Goal: Task Accomplishment & Management: Complete application form

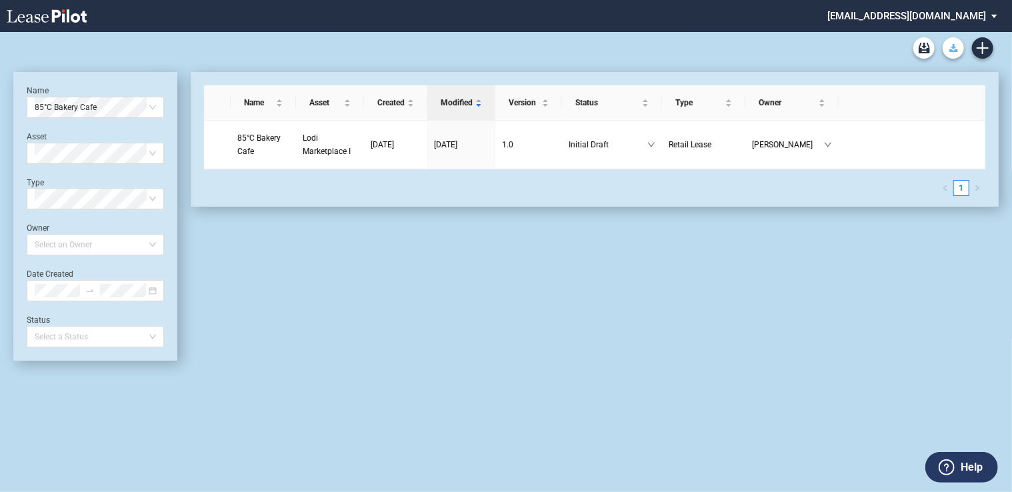
click at [950, 47] on icon "Download Blank Form" at bounding box center [954, 48] width 9 height 8
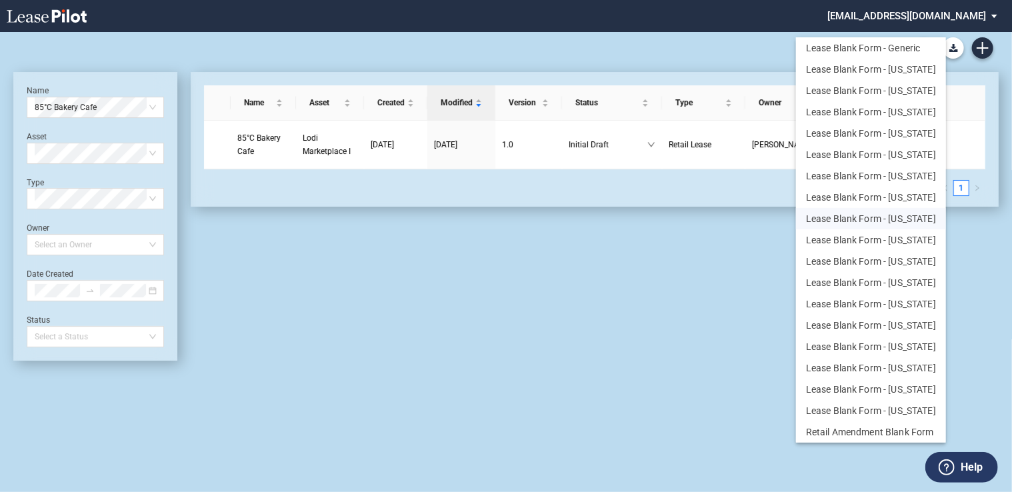
click at [920, 217] on button "Lease Blank Form - Texas" at bounding box center [871, 218] width 150 height 21
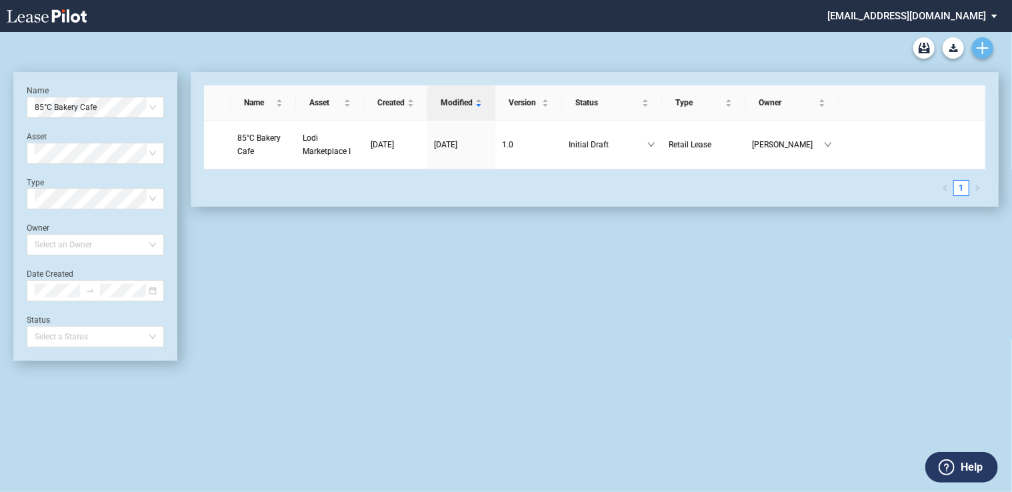
click at [986, 44] on icon "Create new document" at bounding box center [983, 48] width 12 height 12
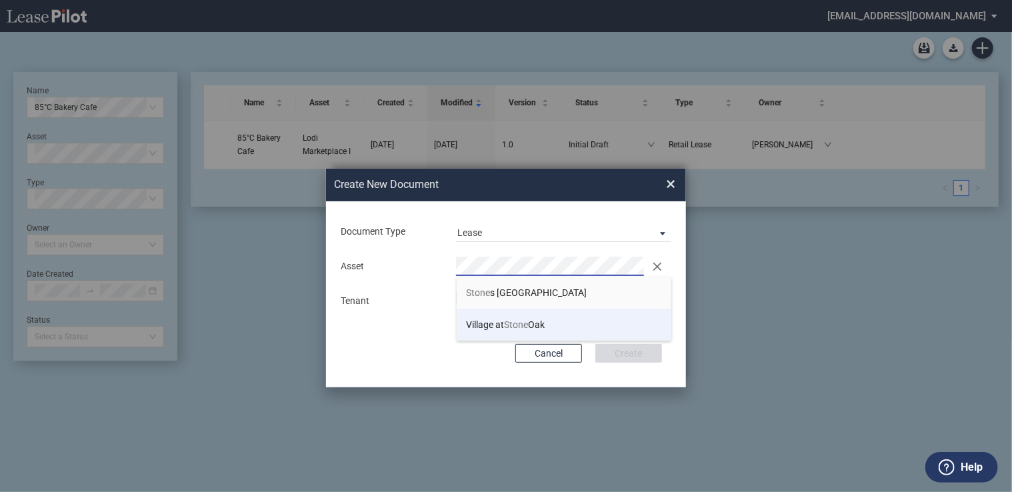
click at [501, 328] on span "Village at Stone Oak" at bounding box center [506, 324] width 79 height 11
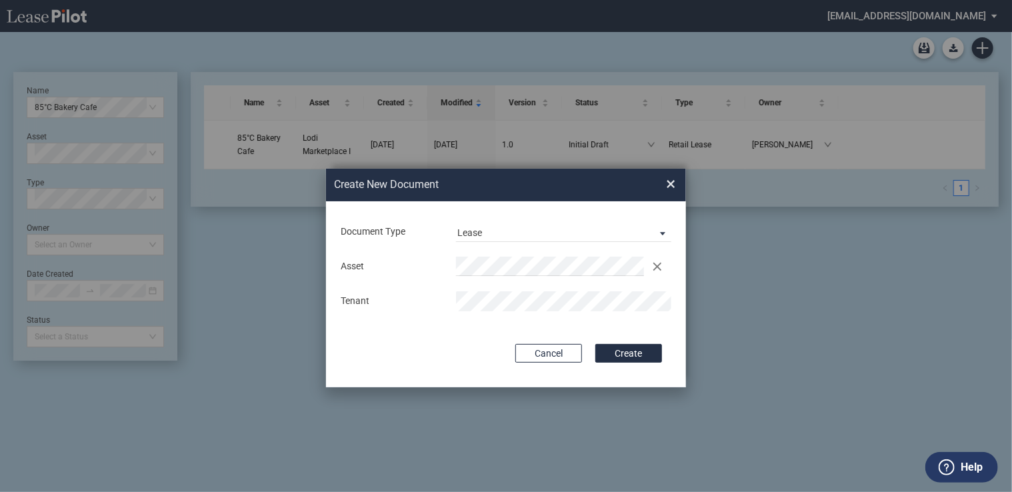
click at [596, 344] on button "Create" at bounding box center [629, 353] width 67 height 19
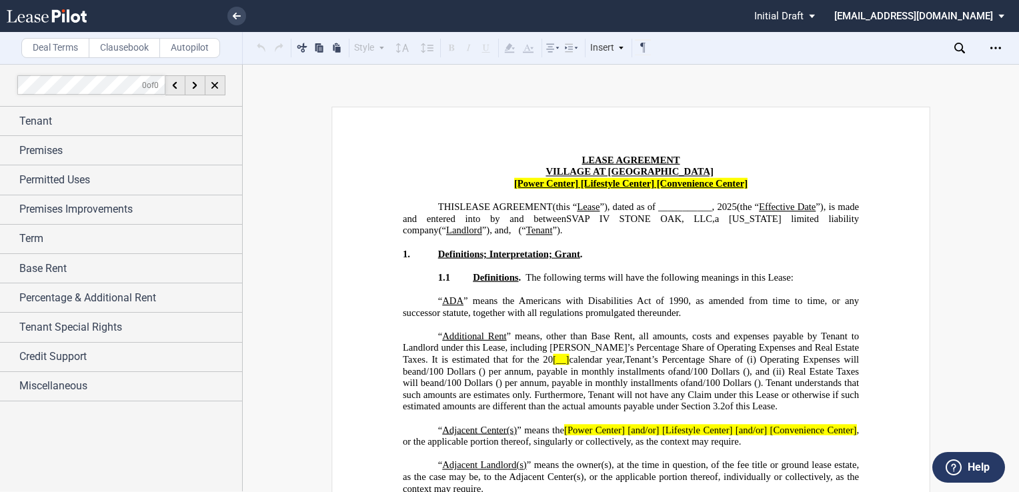
click at [571, 183] on span "[Power Center] [Lifestyle Center] [Convenience Center]" at bounding box center [630, 183] width 233 height 11
drag, startPoint x: 576, startPoint y: 184, endPoint x: 512, endPoint y: 189, distance: 64.2
drag, startPoint x: 512, startPoint y: 189, endPoint x: 542, endPoint y: 185, distance: 30.2
click at [542, 185] on span "[Power Center] [Lifestyle Center] [Convenience Center]" at bounding box center [630, 183] width 233 height 11
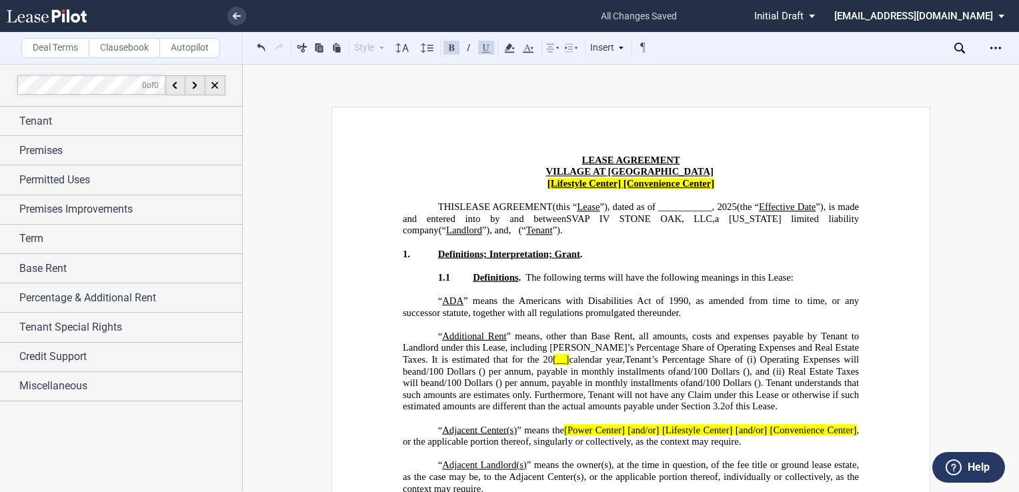
drag, startPoint x: 716, startPoint y: 183, endPoint x: 620, endPoint y: 183, distance: 96.0
click at [620, 183] on p "[Lifestyle Center] [Convenience Center]" at bounding box center [631, 184] width 456 height 12
drag, startPoint x: 620, startPoint y: 183, endPoint x: 640, endPoint y: 182, distance: 20.7
click at [640, 182] on span "[Lifestyle Center] [Convenience Center]" at bounding box center [630, 183] width 167 height 11
click at [594, 184] on span "[Lifestyle Center]" at bounding box center [630, 183] width 73 height 11
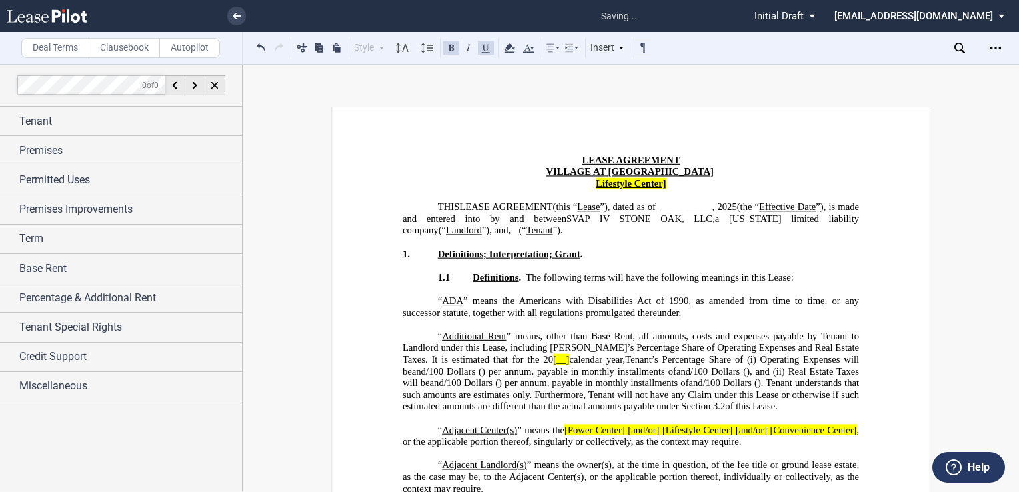
click at [664, 183] on span "Lifestyle Center]" at bounding box center [631, 183] width 70 height 11
click at [598, 183] on span "Lifestyle Center" at bounding box center [631, 183] width 67 height 11
drag, startPoint x: 664, startPoint y: 185, endPoint x: 592, endPoint y: 181, distance: 72.8
click at [592, 181] on p "Lifestyle Center" at bounding box center [631, 184] width 456 height 12
drag, startPoint x: 592, startPoint y: 181, endPoint x: 507, endPoint y: 47, distance: 158.6
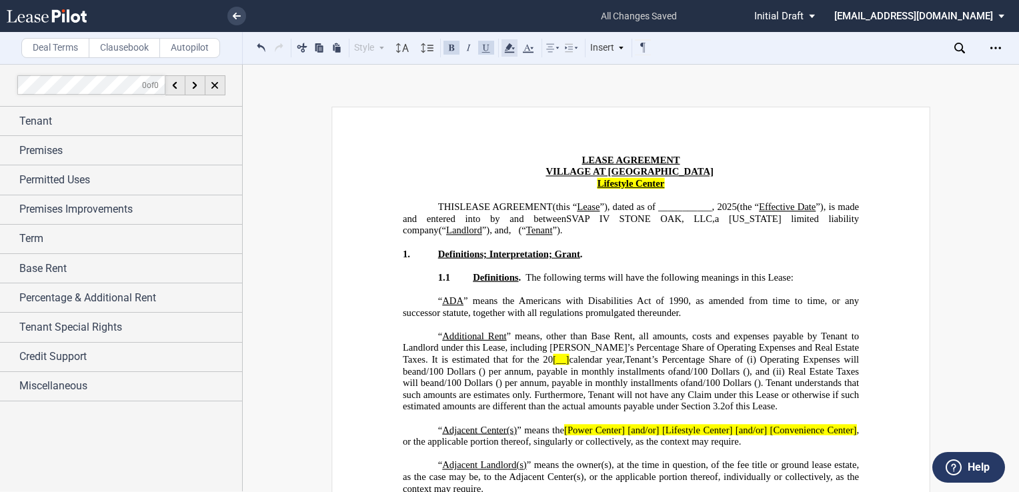
click at [507, 47] on icon at bounding box center [509, 48] width 16 height 16
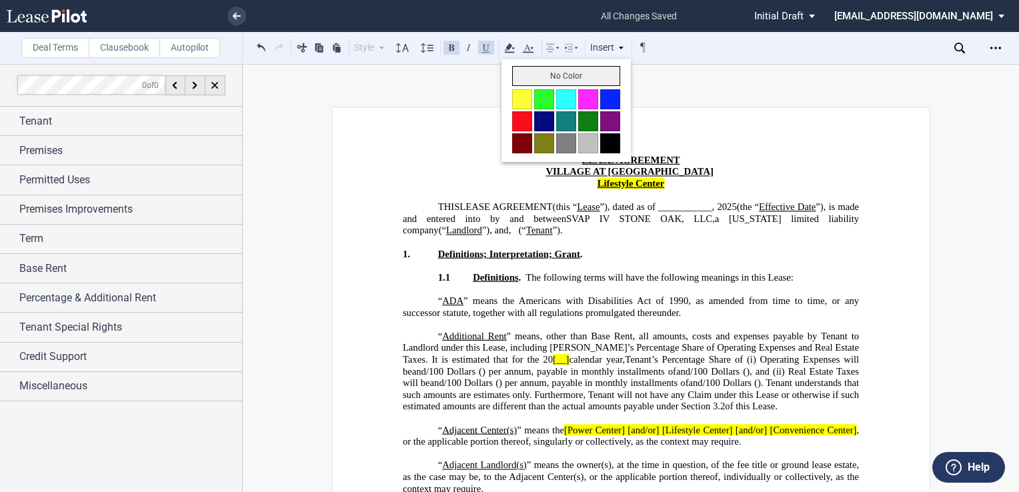
click at [530, 80] on button "No Color" at bounding box center [566, 76] width 108 height 20
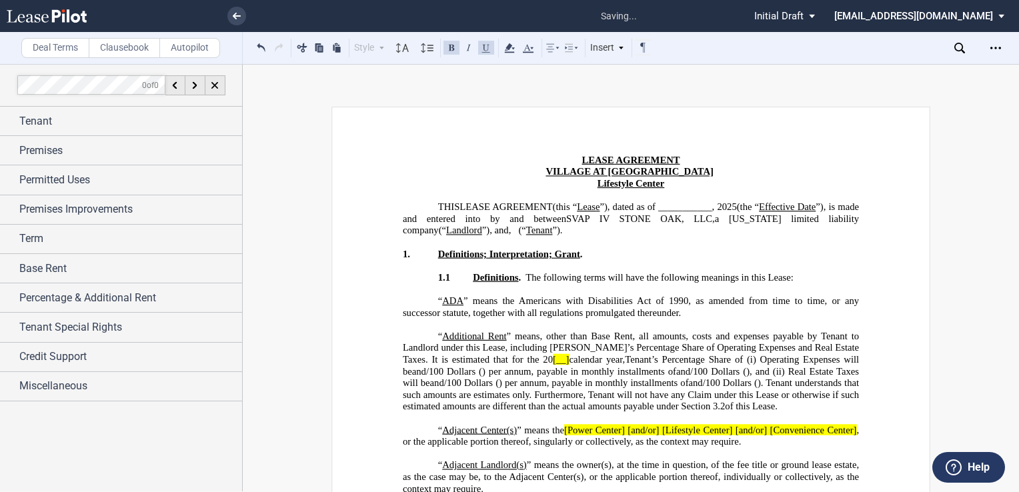
click at [527, 164] on p "LEASE AGREEMENT DEED OF LEASE" at bounding box center [631, 161] width 456 height 12
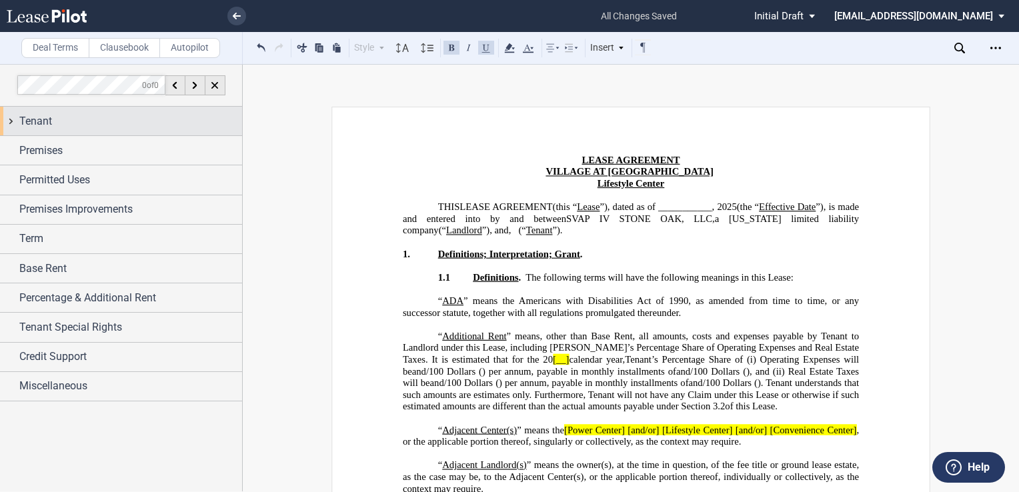
click at [51, 121] on span "Tenant" at bounding box center [35, 121] width 33 height 16
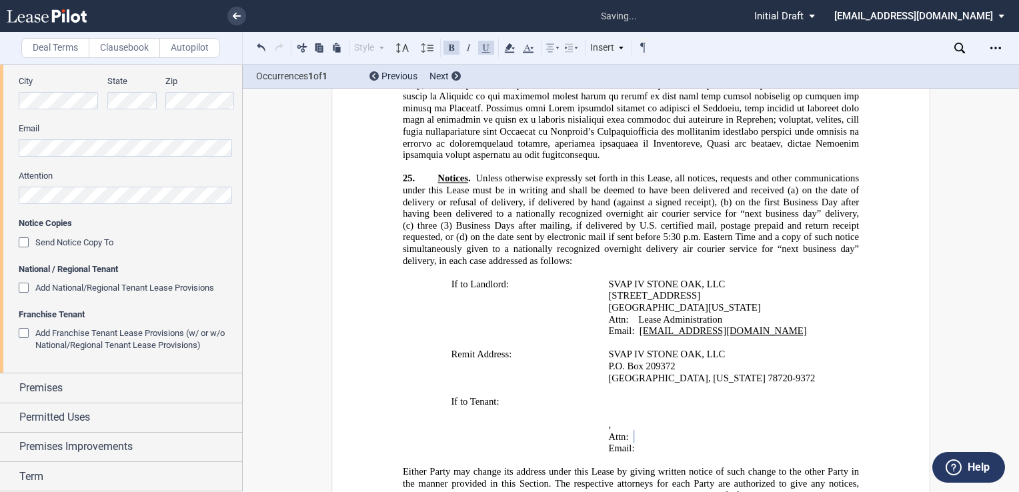
scroll to position [385, 0]
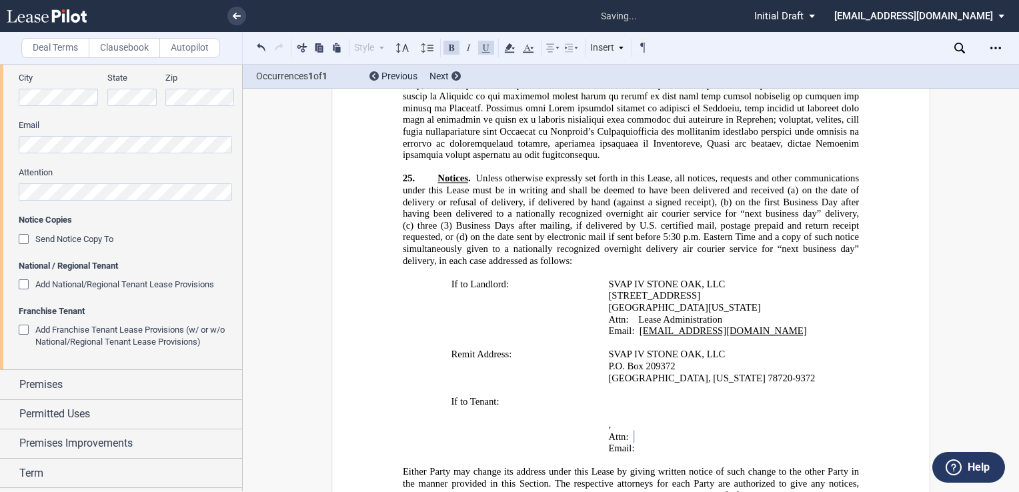
click at [21, 281] on div "Add National/Regional Tenant Lease Provisions" at bounding box center [25, 285] width 13 height 13
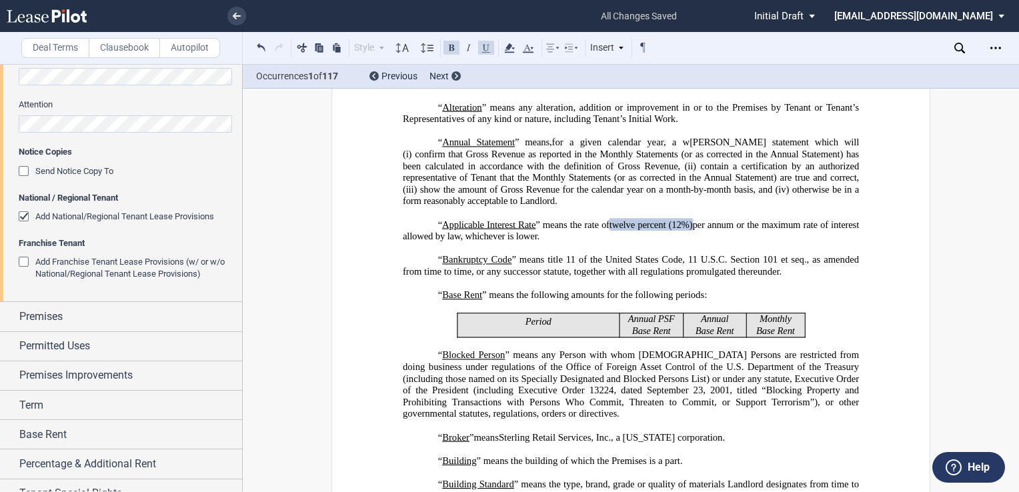
scroll to position [519, 0]
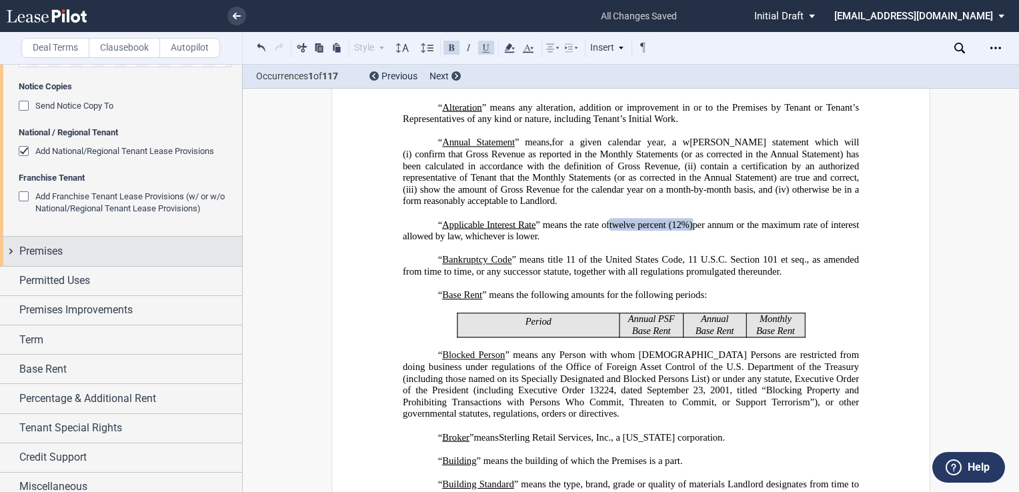
click at [80, 255] on div "Premises" at bounding box center [130, 251] width 223 height 16
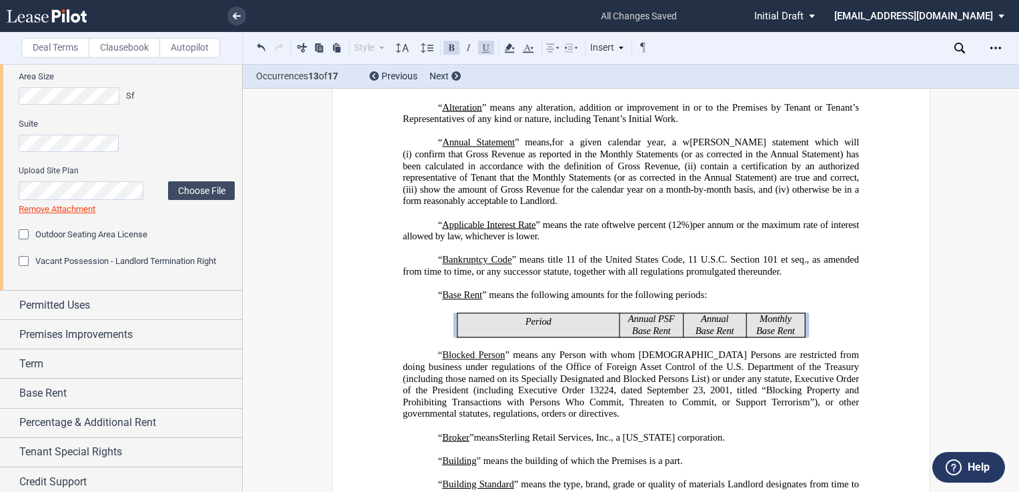
scroll to position [752, 0]
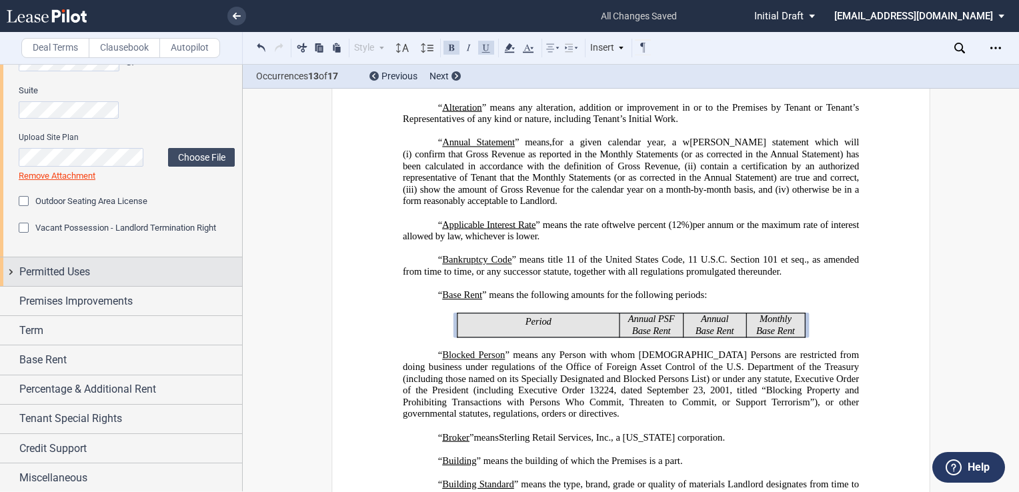
click at [56, 268] on span "Permitted Uses" at bounding box center [54, 272] width 71 height 16
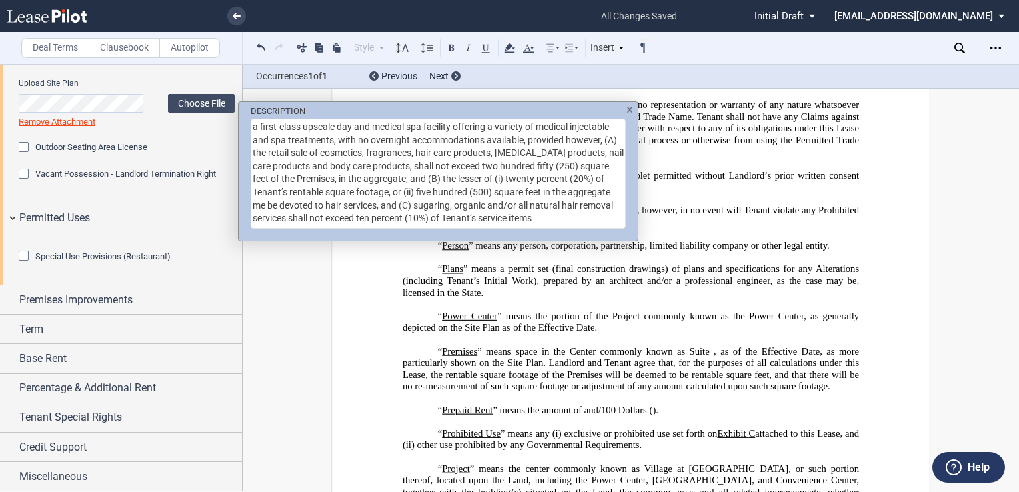
scroll to position [771, 0]
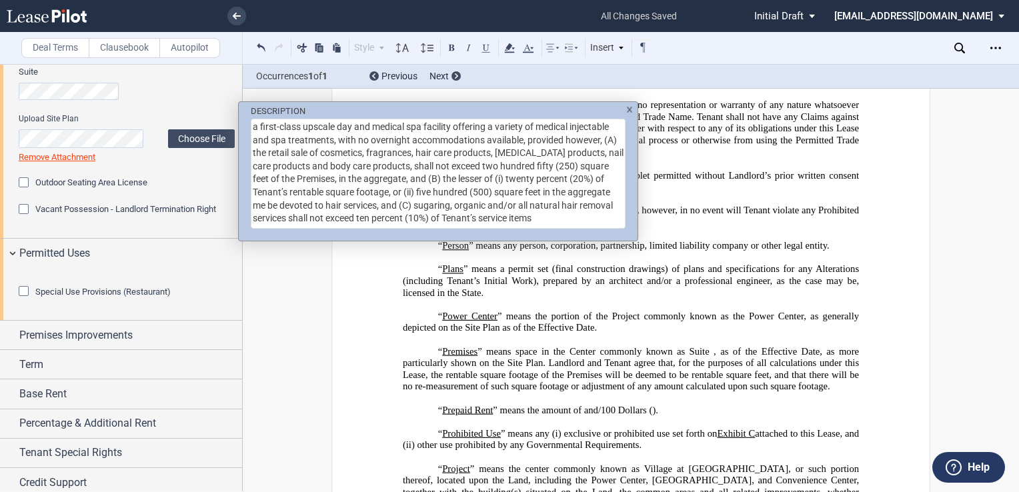
click at [87, 407] on div "DESCRIPTION a first-class upscale day and medical spa facility offering a varie…" at bounding box center [509, 246] width 1019 height 492
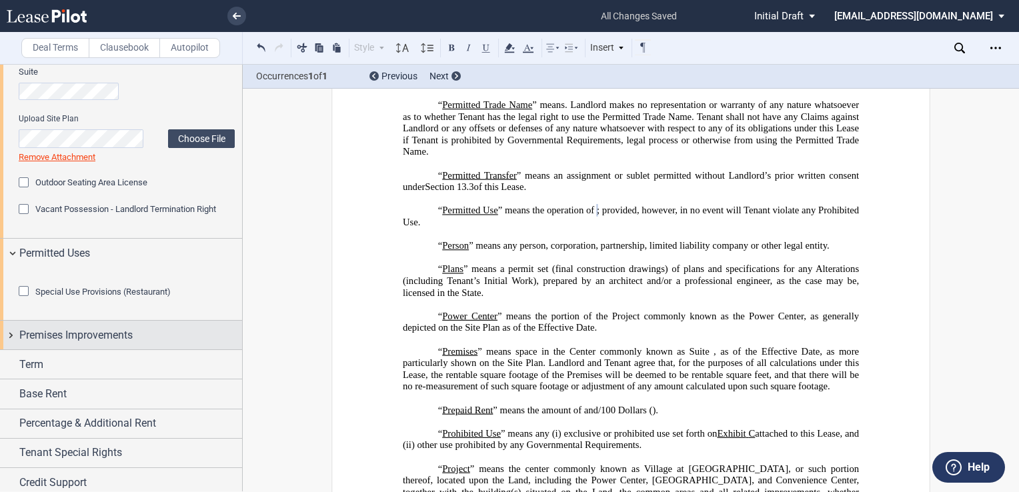
click at [87, 343] on span "Premises Improvements" at bounding box center [75, 335] width 113 height 16
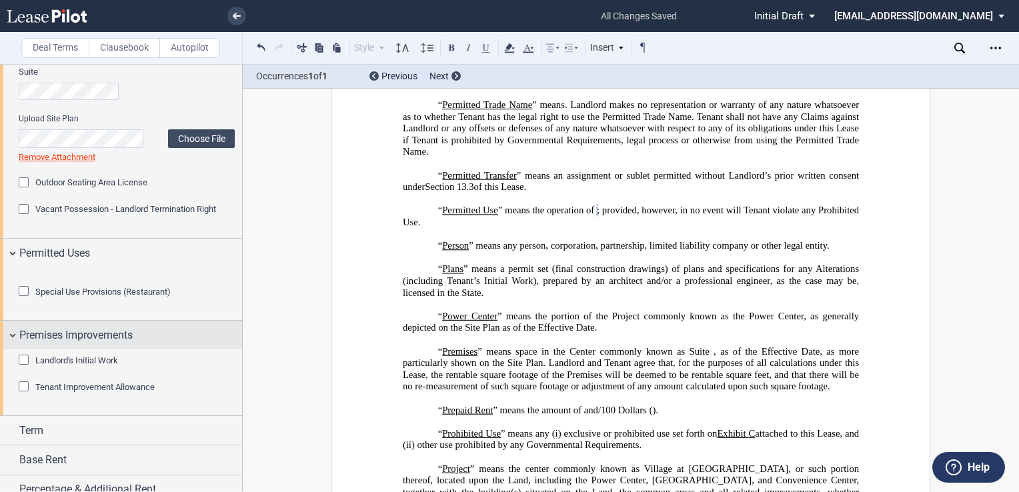
scroll to position [838, 0]
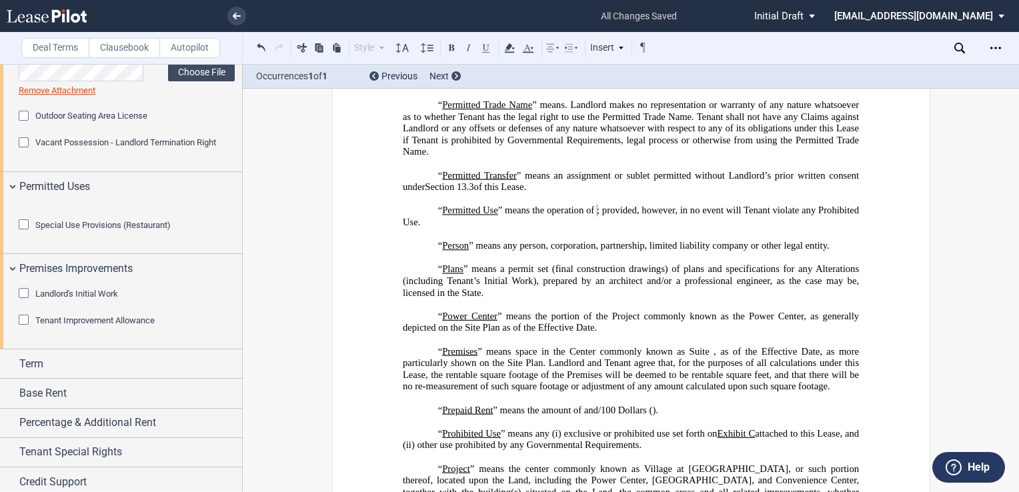
click at [91, 325] on span "Tenant Improvement Allowance" at bounding box center [94, 320] width 119 height 10
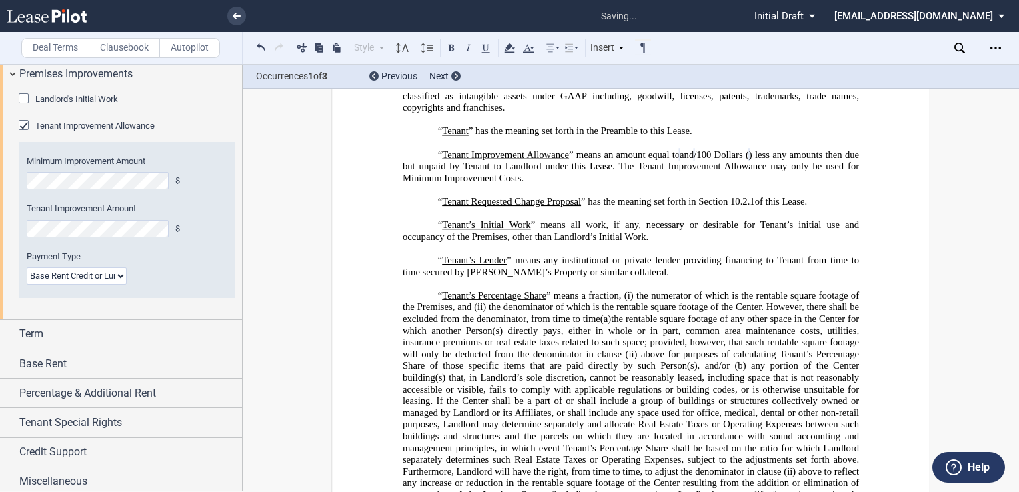
scroll to position [1038, 0]
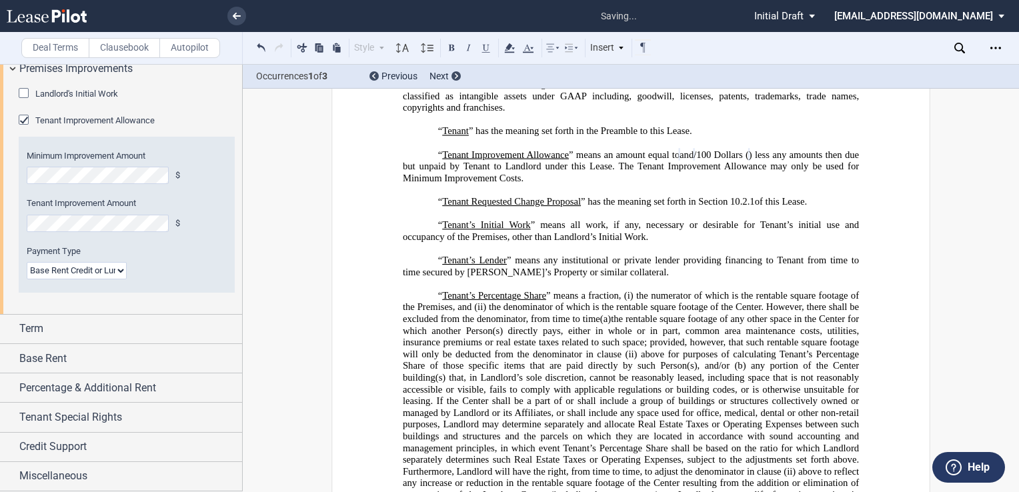
click at [120, 279] on select "Lump Sum Base Rent Credit or Lump Sum Progress Payments" at bounding box center [77, 270] width 100 height 17
click at [27, 279] on select "Lump Sum Base Rent Credit or Lump Sum Progress Payments" at bounding box center [77, 270] width 100 height 17
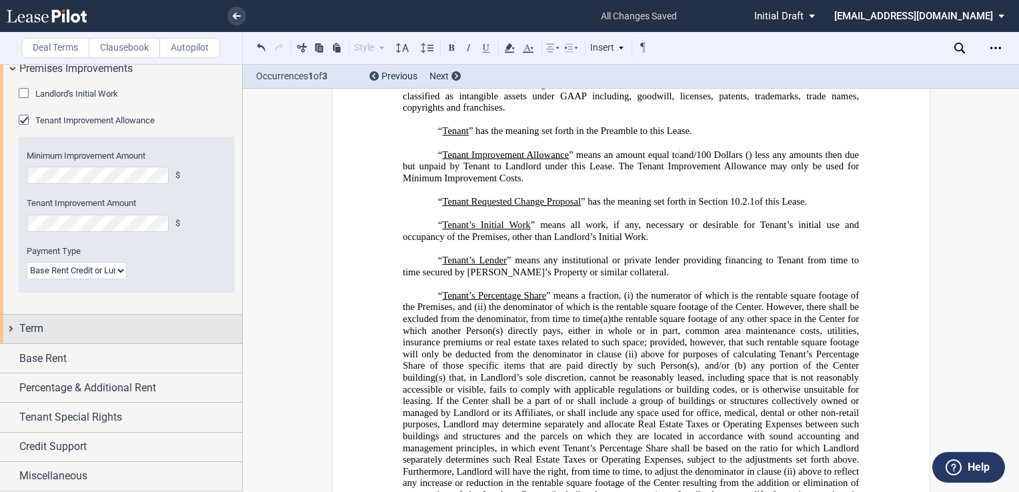
click at [136, 330] on div "Term" at bounding box center [130, 329] width 223 height 16
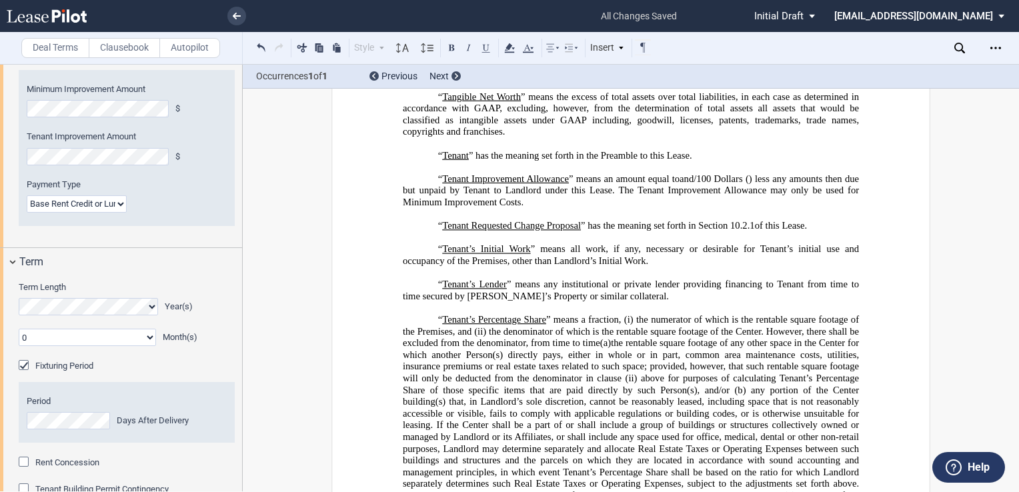
click at [147, 346] on select "0 1 2 3 4 5 6 7 8 9 10 11" at bounding box center [87, 337] width 137 height 17
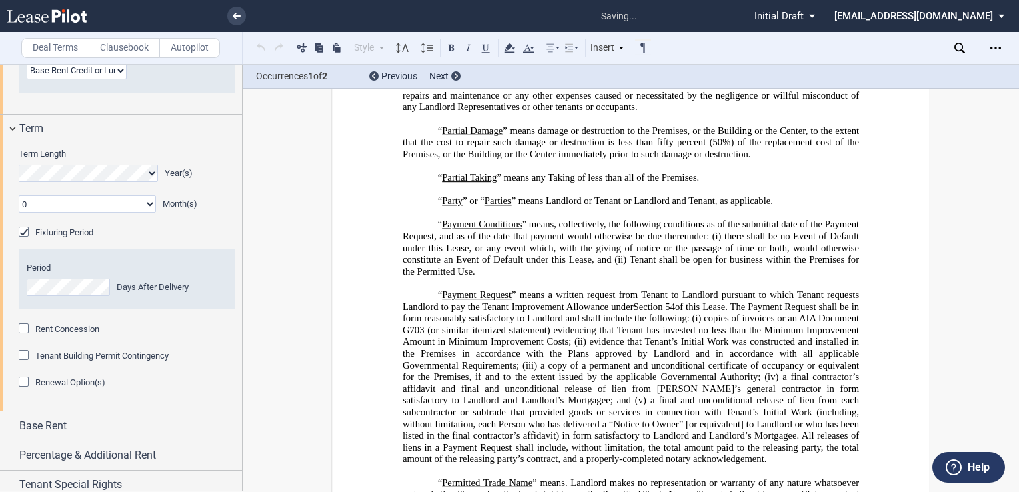
scroll to position [5019, 0]
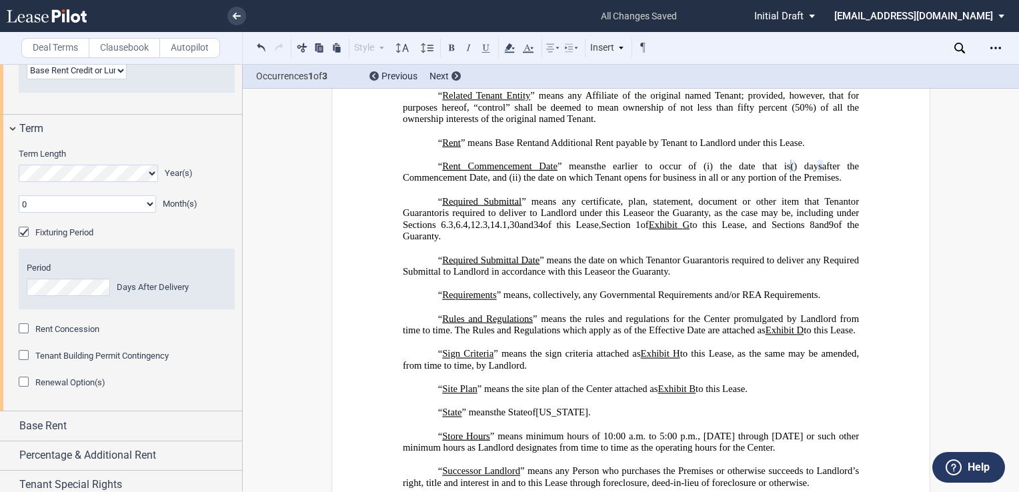
click at [75, 334] on span "Rent Concession" at bounding box center [67, 329] width 64 height 10
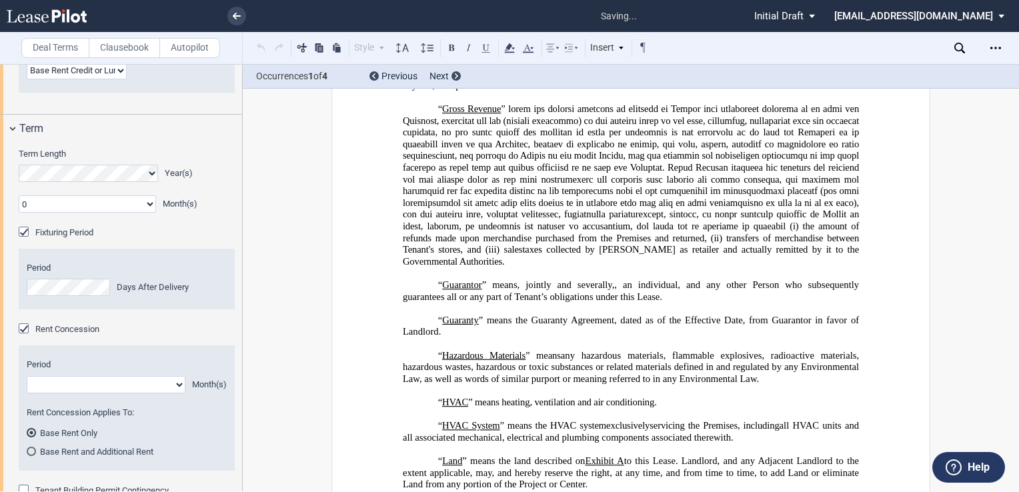
scroll to position [551, 0]
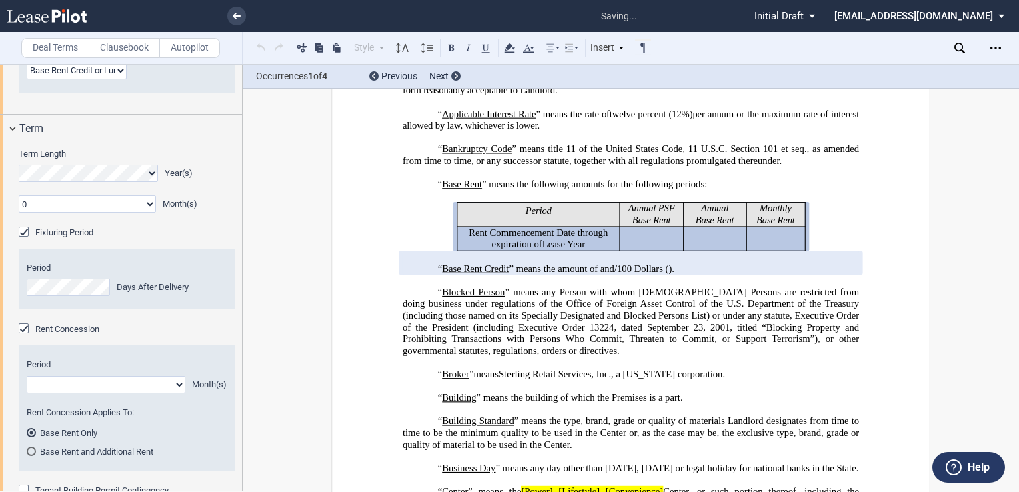
click at [175, 393] on select "1 2 3 4 5 6 7 8 9 10 11" at bounding box center [106, 384] width 159 height 17
select select "number:3"
click at [27, 393] on select "1 2 3 4 5 6 7 8 9 10 11" at bounding box center [106, 384] width 159 height 17
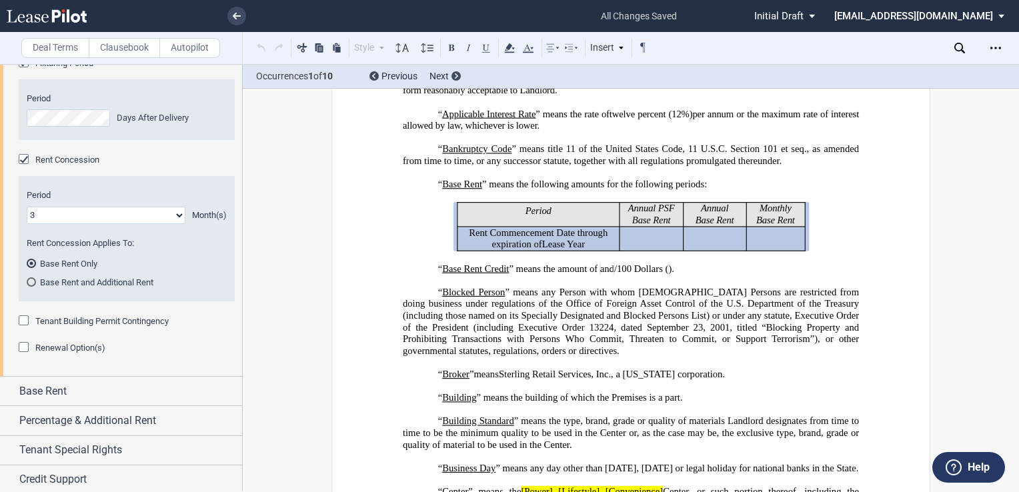
scroll to position [1438, 0]
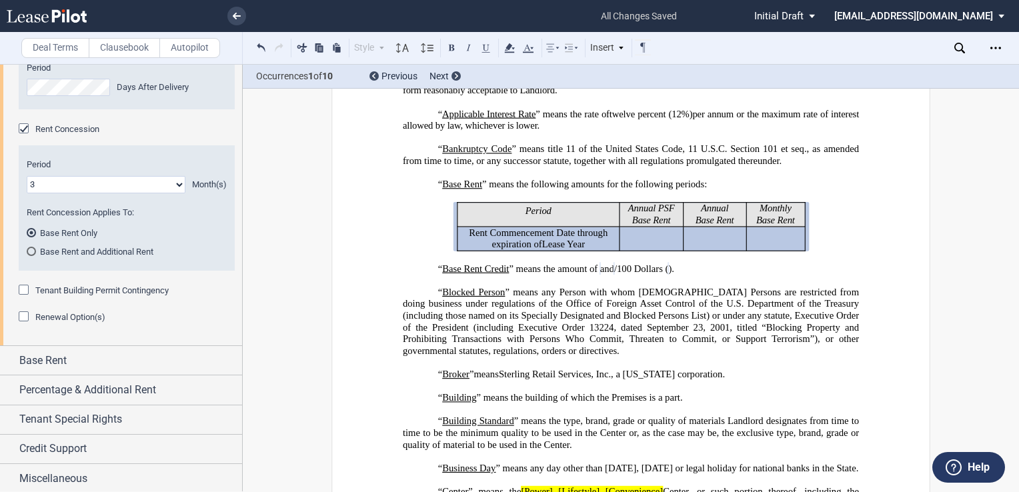
click at [76, 322] on span "Renewal Option(s)" at bounding box center [70, 317] width 70 height 10
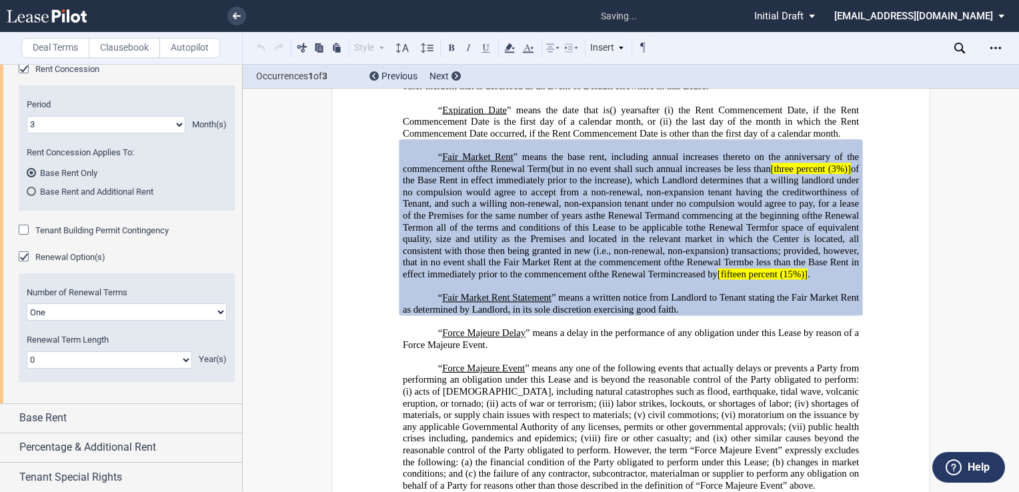
scroll to position [1504, 0]
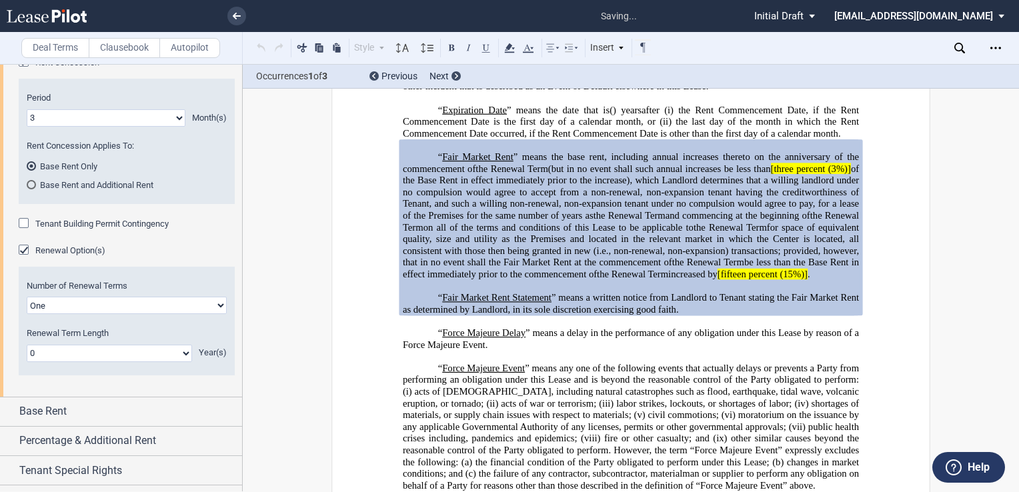
click at [133, 314] on select "One Two" at bounding box center [127, 305] width 200 height 17
select select "2"
click at [27, 314] on select "One Two" at bounding box center [127, 305] width 200 height 17
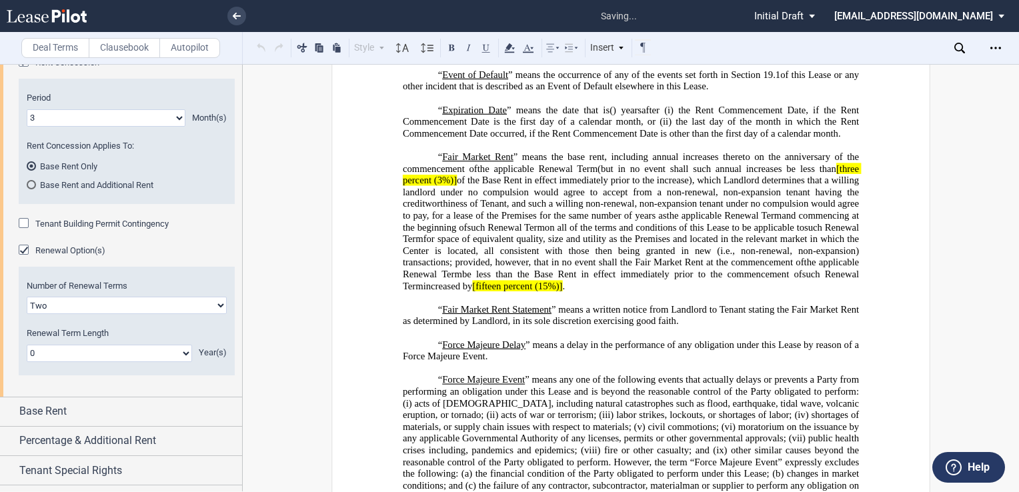
click at [172, 362] on select "0 1 2 3 4 5 6 7 8 9 10 11 12 13 14 15 16 17 18 19 20" at bounding box center [109, 353] width 165 height 17
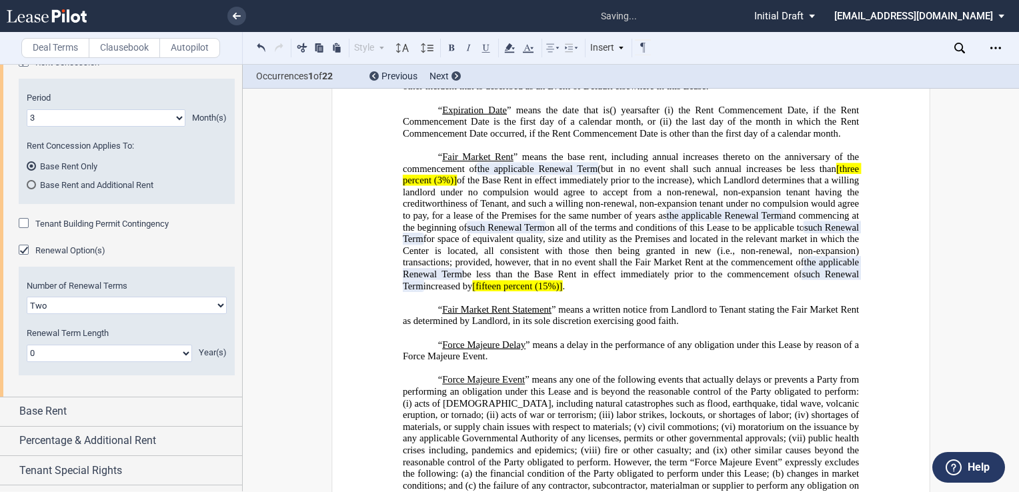
select select "number:5"
click at [27, 362] on select "0 1 2 3 4 5 6 7 8 9 10 11 12 13 14 15 16 17 18 19 20" at bounding box center [109, 353] width 165 height 17
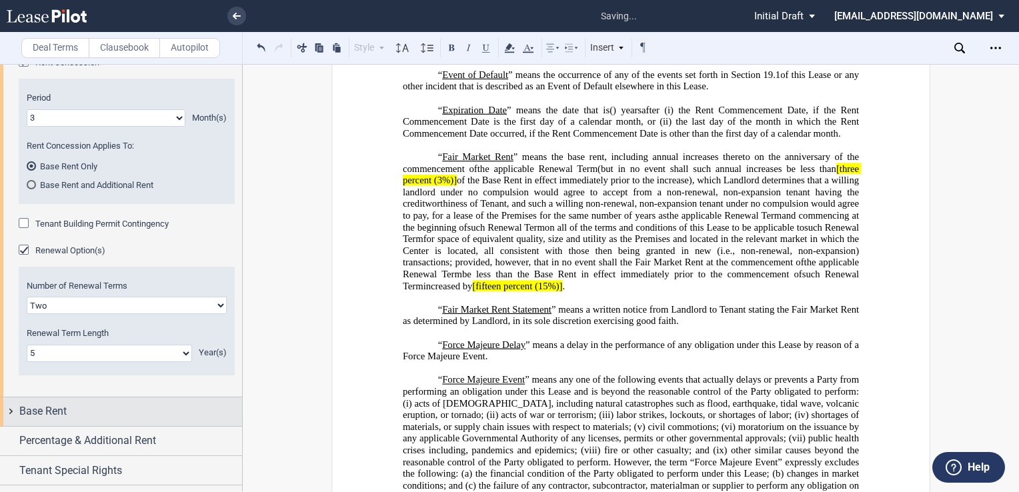
click at [121, 403] on div "Base Rent" at bounding box center [130, 411] width 223 height 16
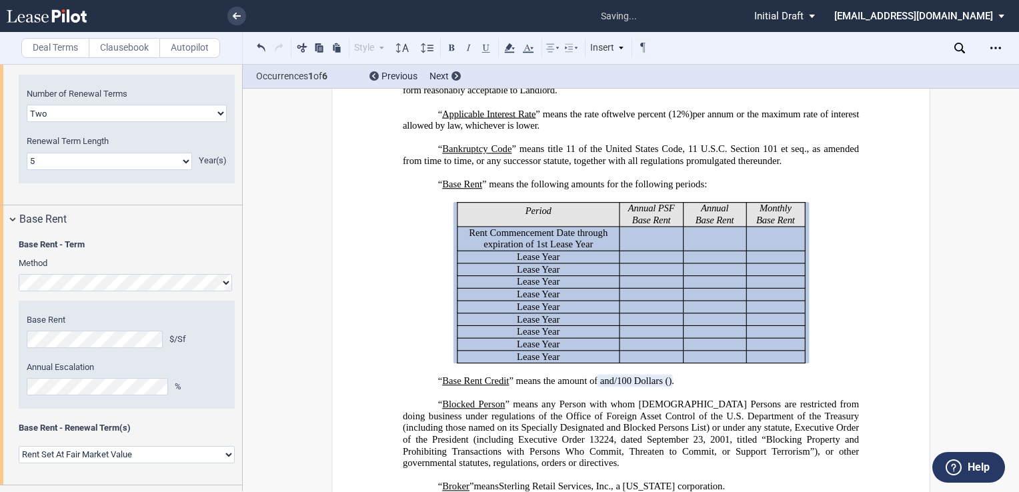
scroll to position [1881, 0]
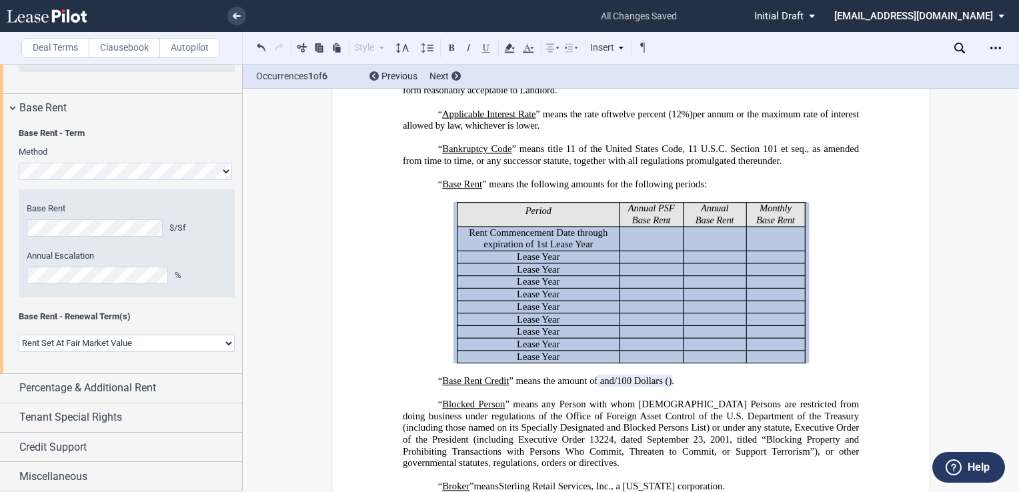
click at [224, 341] on select "Rent Set At Fair Market Value Rent Specified in [GEOGRAPHIC_DATA]" at bounding box center [127, 343] width 216 height 17
select select "fixed"
click at [19, 352] on select "Rent Set At Fair Market Value Rent Specified in [GEOGRAPHIC_DATA]" at bounding box center [127, 343] width 216 height 17
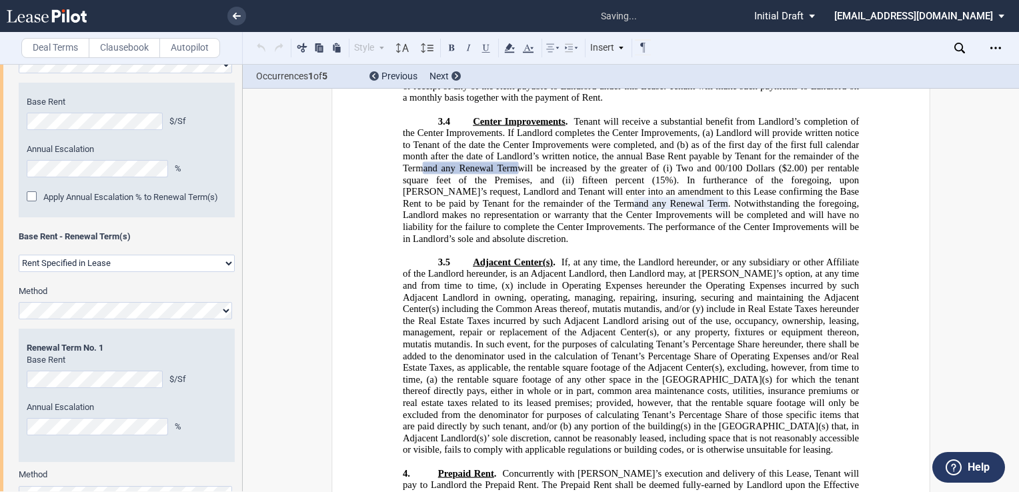
scroll to position [1947, 0]
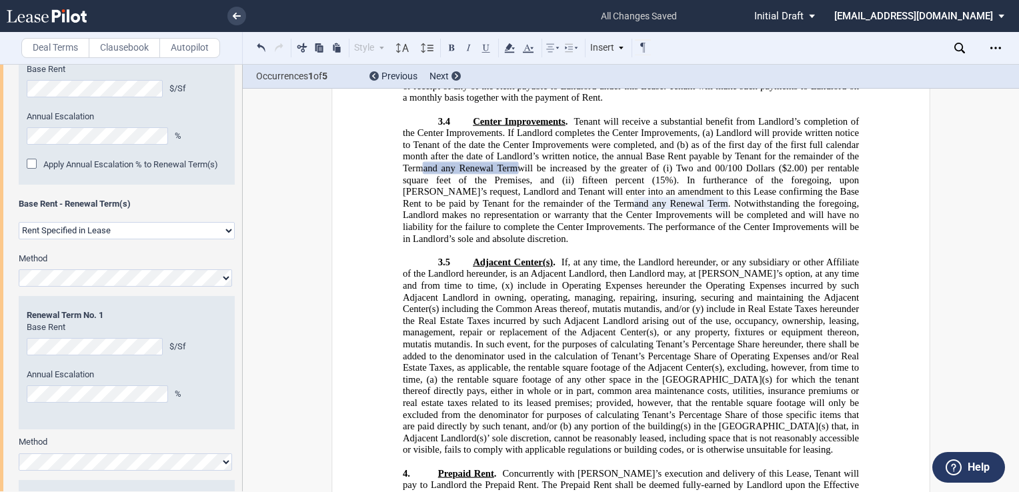
click at [34, 172] on div "Apply Annual Escalation % to Renewal Term(s)" at bounding box center [33, 165] width 13 height 13
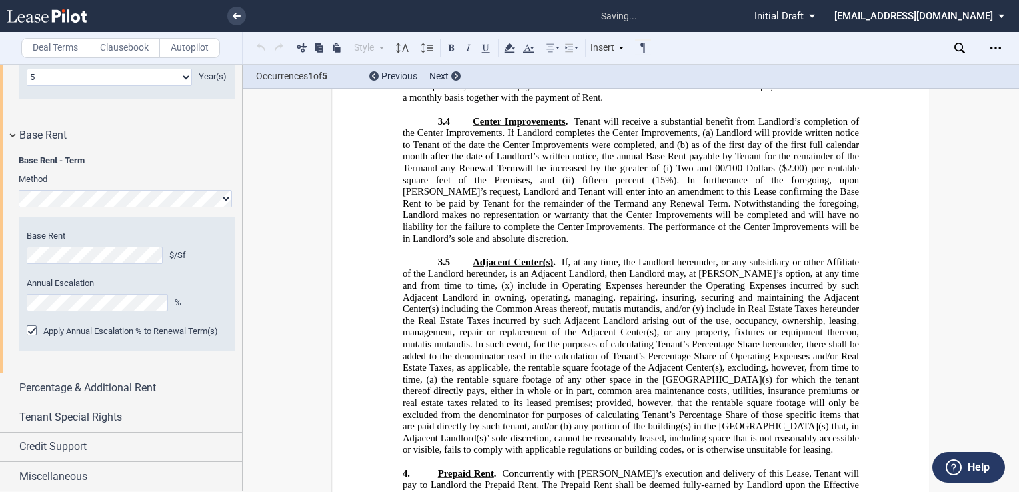
scroll to position [5154, 0]
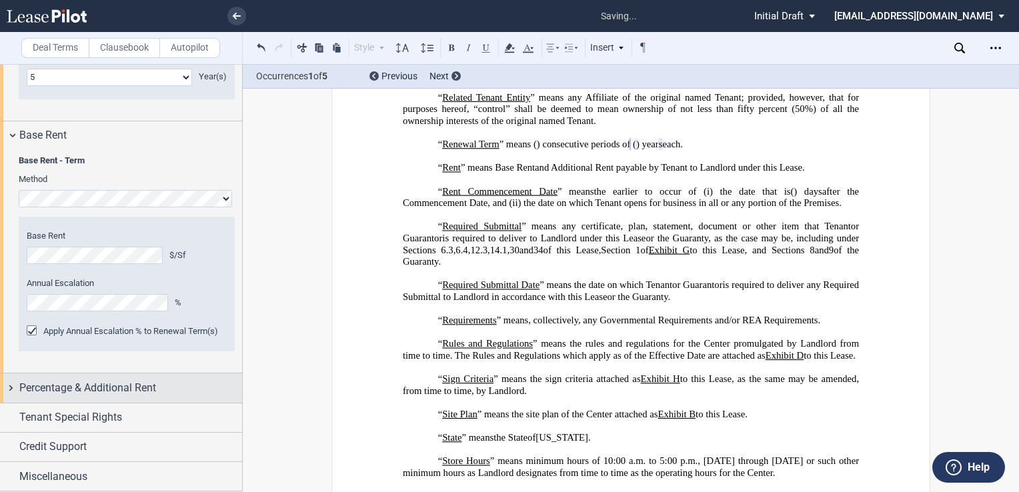
click at [131, 387] on span "Percentage & Additional Rent" at bounding box center [87, 388] width 137 height 16
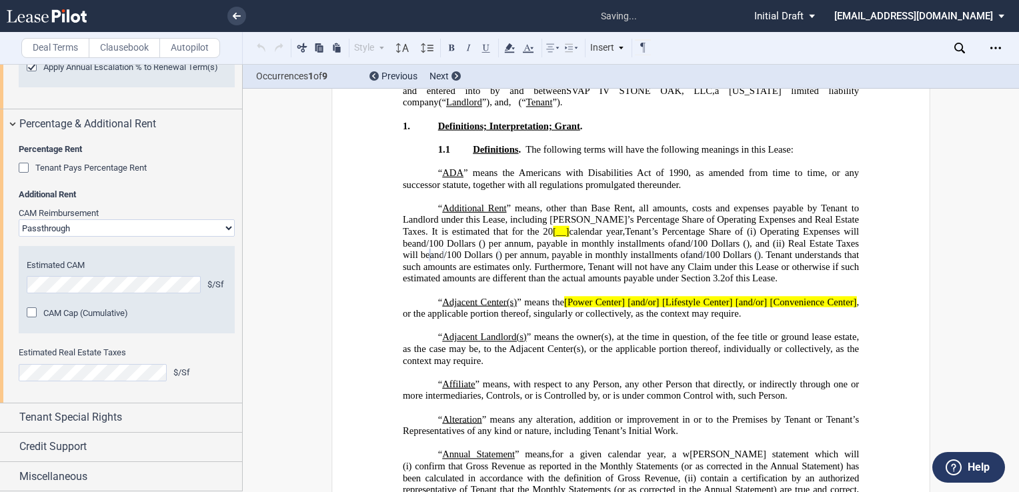
scroll to position [2117, 0]
click at [97, 421] on span "Tenant Special Rights" at bounding box center [70, 417] width 103 height 16
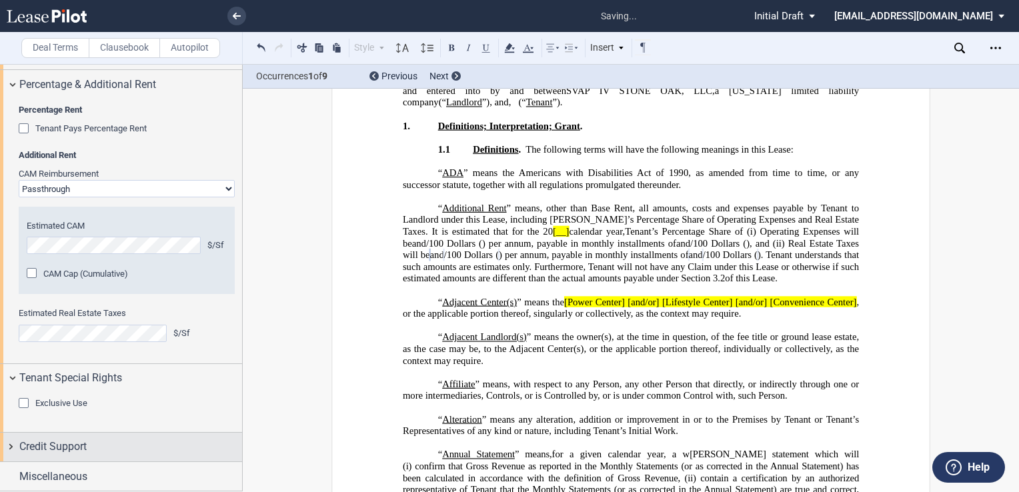
click at [87, 448] on span "Credit Support" at bounding box center [52, 447] width 67 height 16
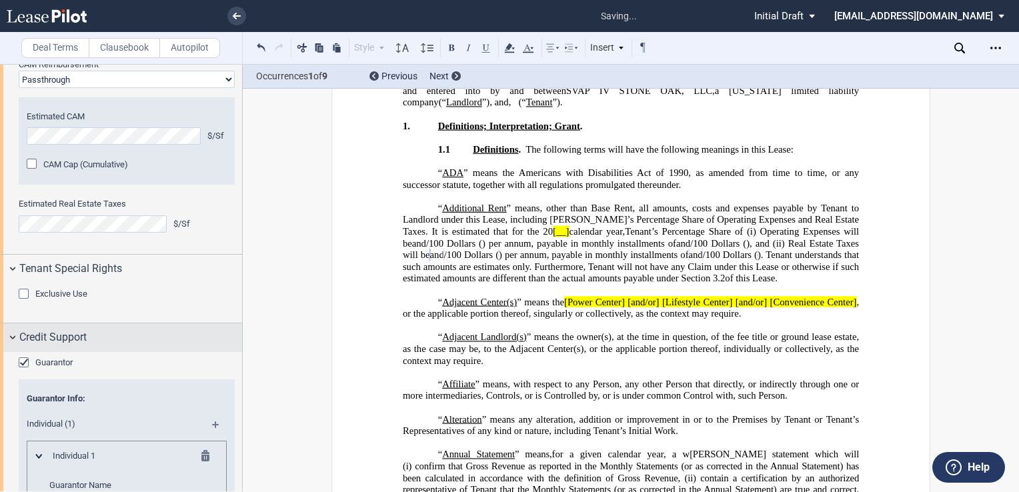
scroll to position [2356, 0]
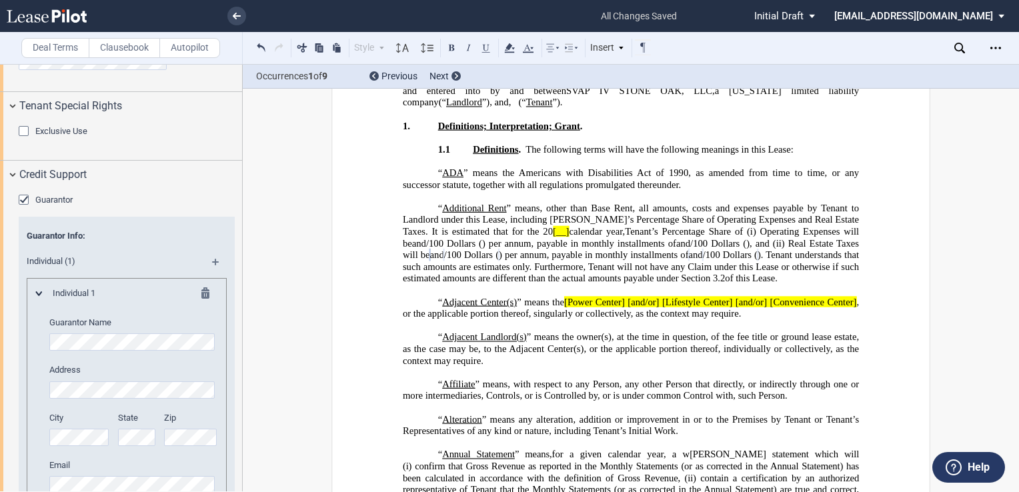
click at [205, 303] on md-icon at bounding box center [209, 295] width 16 height 16
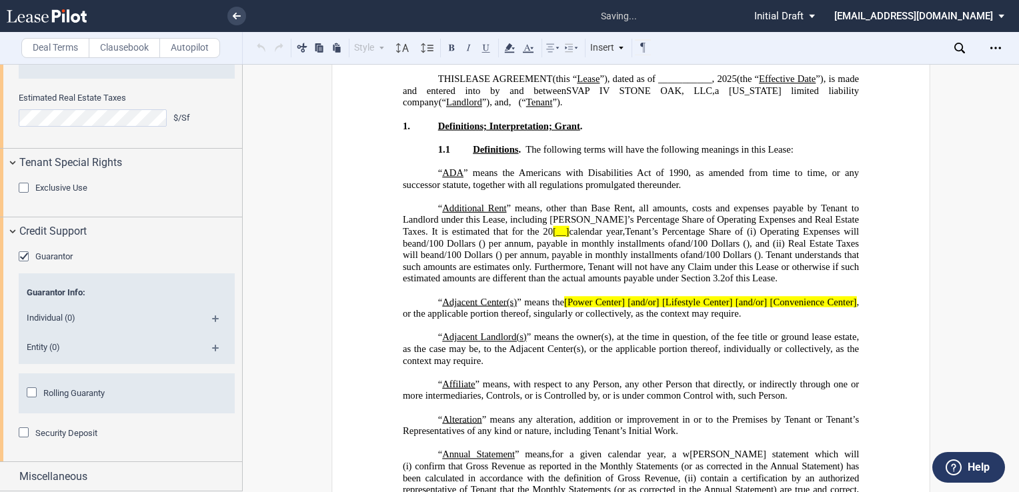
click at [213, 361] on md-icon at bounding box center [221, 353] width 18 height 16
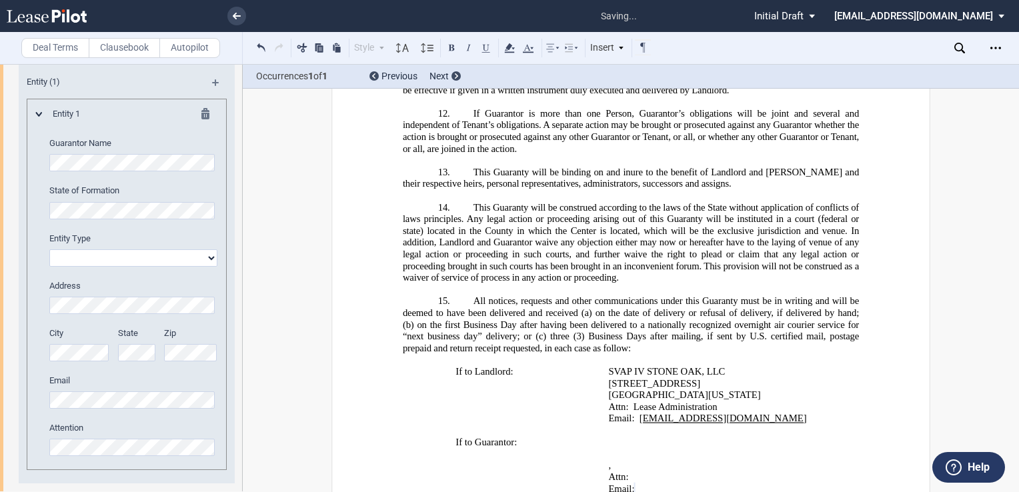
scroll to position [2756, 0]
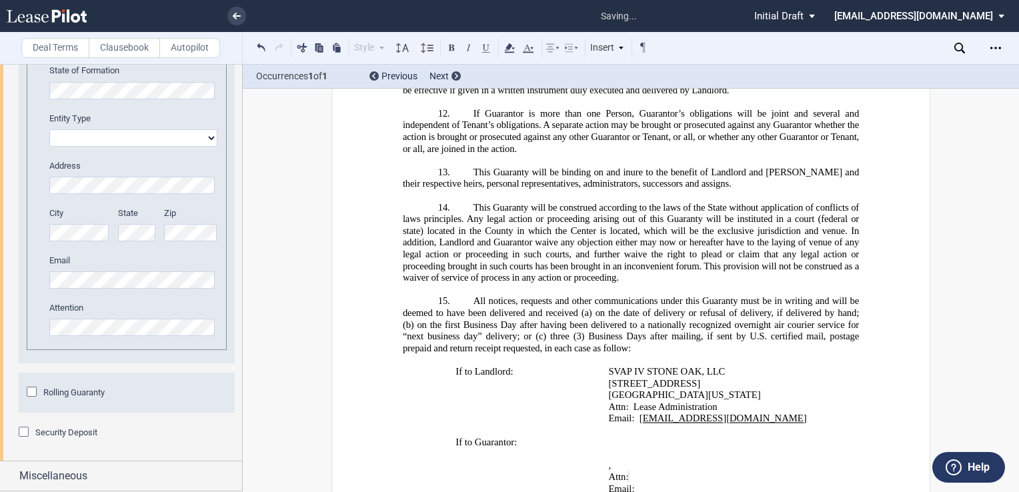
click at [80, 433] on span "Security Deposit" at bounding box center [66, 432] width 62 height 10
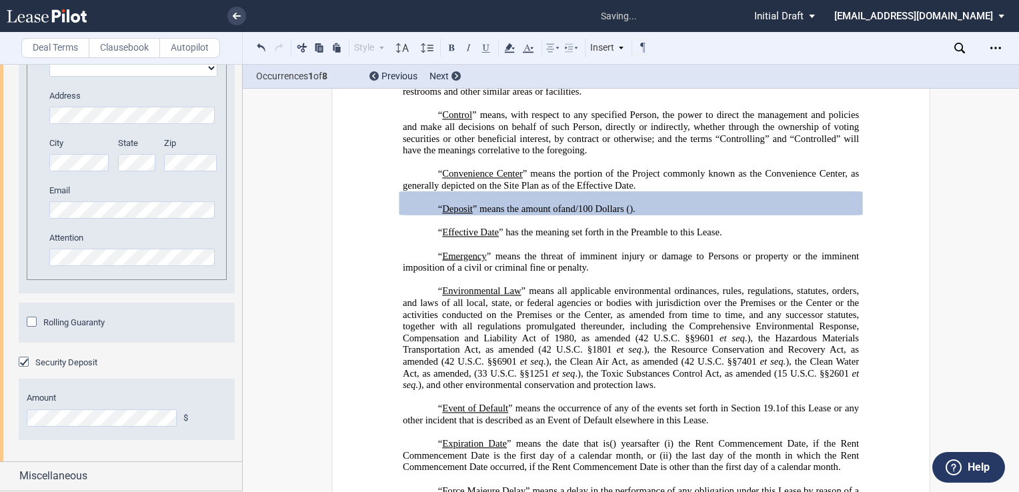
scroll to position [2823, 0]
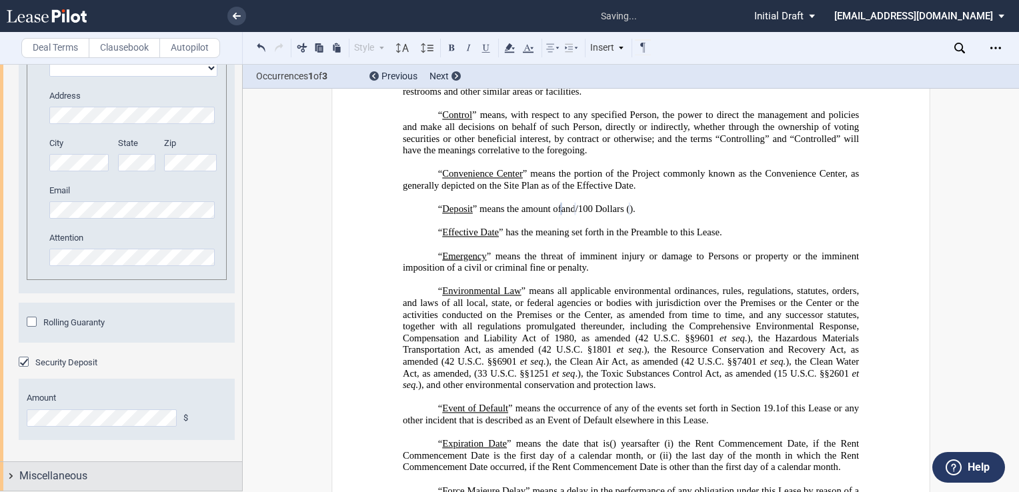
click at [67, 484] on span "Miscellaneous" at bounding box center [53, 476] width 68 height 16
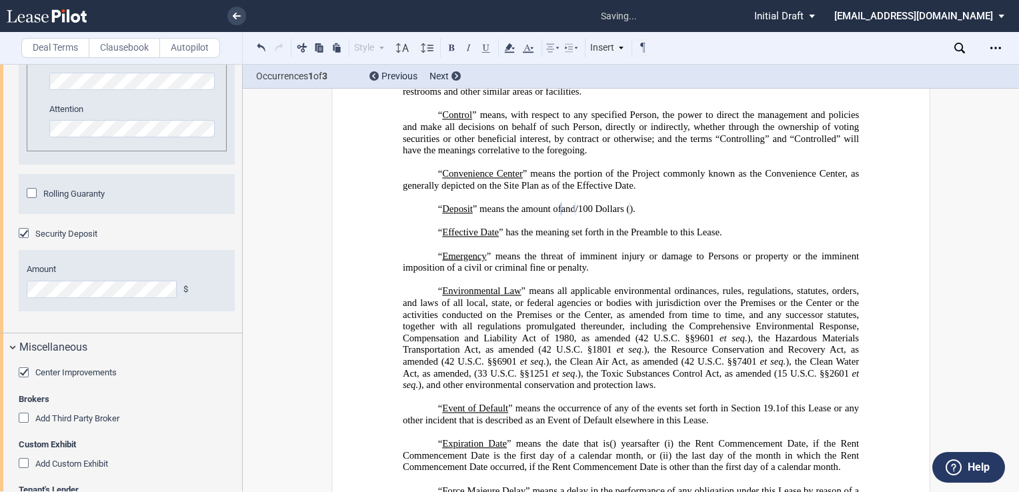
scroll to position [2956, 0]
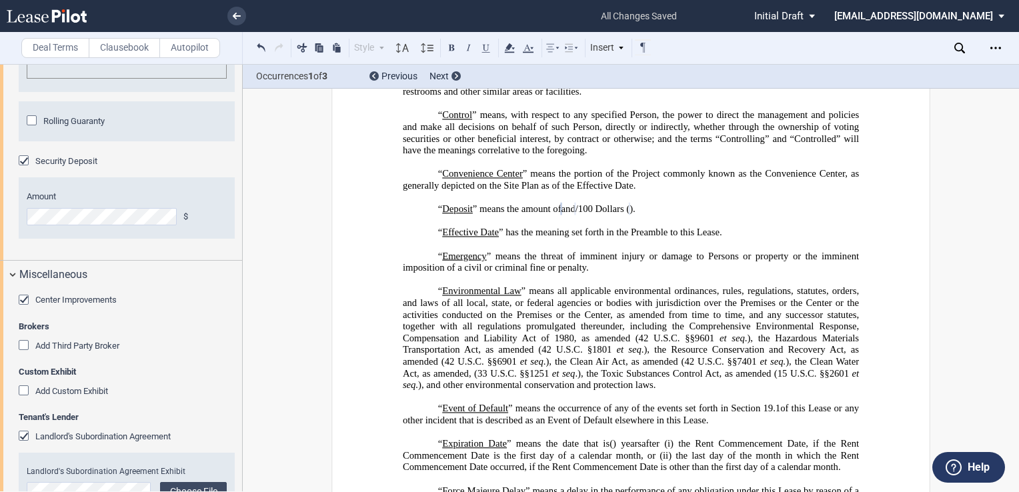
click at [82, 351] on span "Add Third Party Broker" at bounding box center [77, 346] width 84 height 10
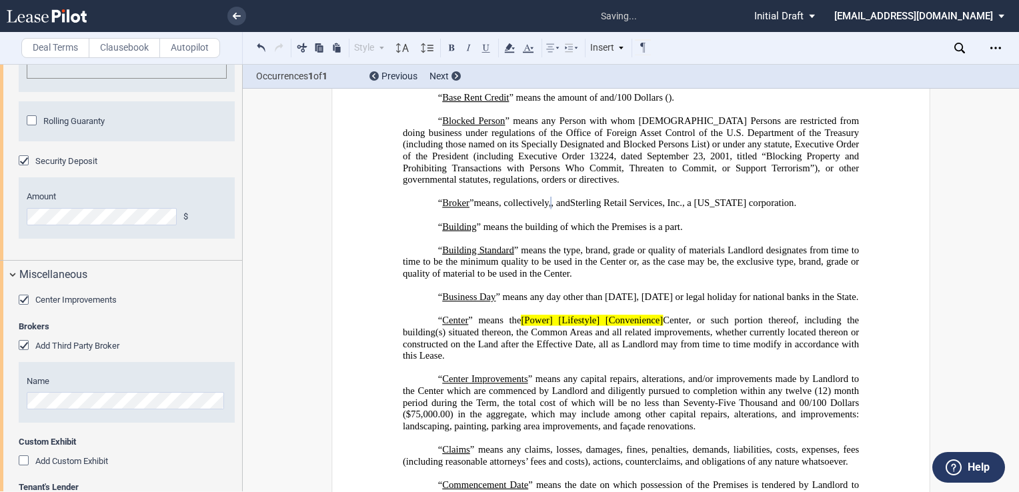
scroll to position [3158, 0]
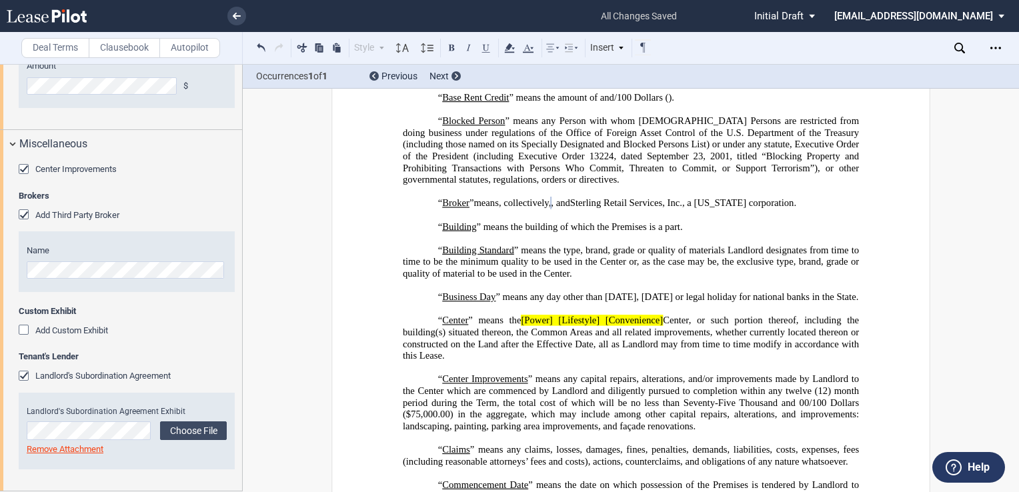
click at [21, 371] on div "Landlord's Subordination Agreement" at bounding box center [25, 377] width 13 height 13
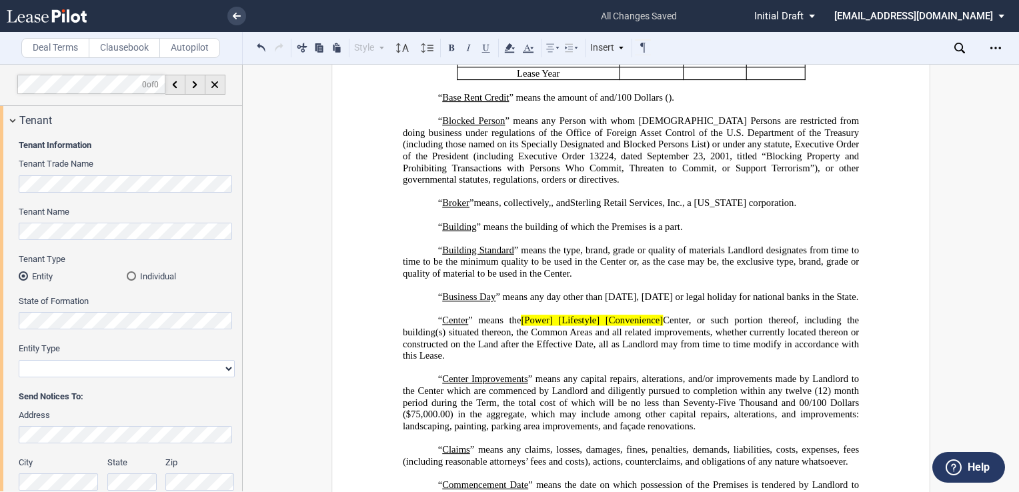
scroll to position [0, 0]
drag, startPoint x: 557, startPoint y: 365, endPoint x: 519, endPoint y: 365, distance: 38.7
click at [519, 361] on span "“ Center ” means the [Power] [Lifestyle] [Convenience] Center, or such portion …" at bounding box center [632, 338] width 459 height 46
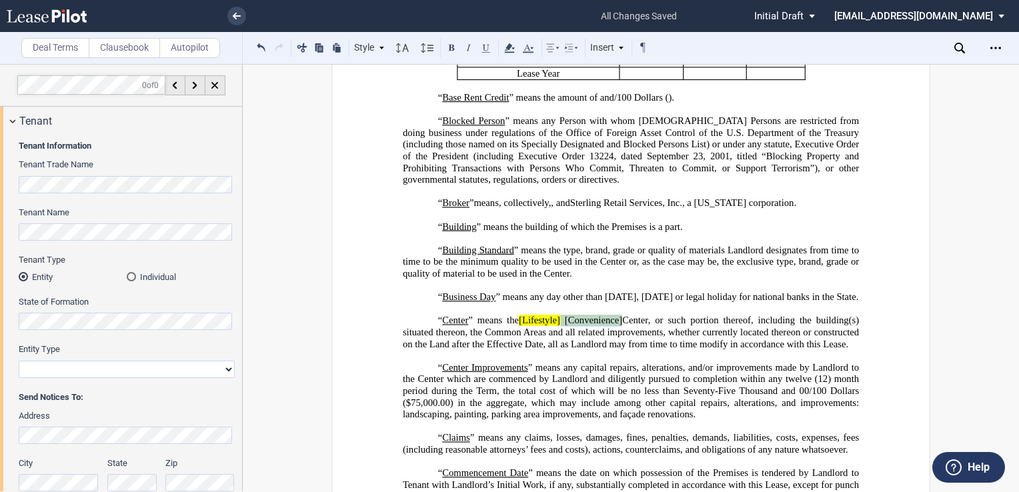
drag, startPoint x: 619, startPoint y: 367, endPoint x: 560, endPoint y: 363, distance: 58.8
click at [560, 349] on span "“ Center ” means the [Lifestyle] [Convenience] Center, or such portion thereof,…" at bounding box center [632, 332] width 459 height 35
click at [519, 326] on span "[Lifestyle" at bounding box center [534, 320] width 38 height 11
drag, startPoint x: 555, startPoint y: 365, endPoint x: 513, endPoint y: 363, distance: 41.4
click at [513, 349] on span "“ Center ” means the Lifestyle Center, or such portion thereof, including the b…" at bounding box center [632, 332] width 459 height 35
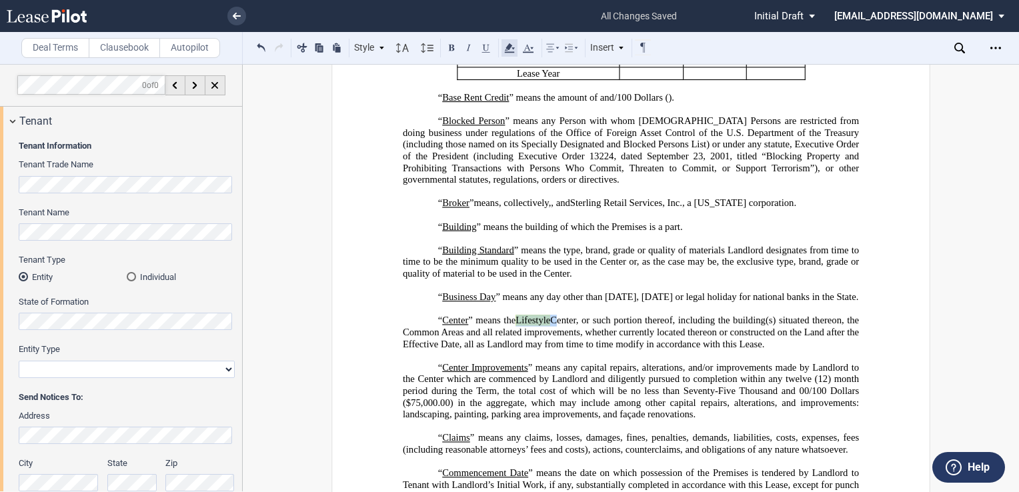
click at [511, 44] on icon at bounding box center [509, 48] width 16 height 16
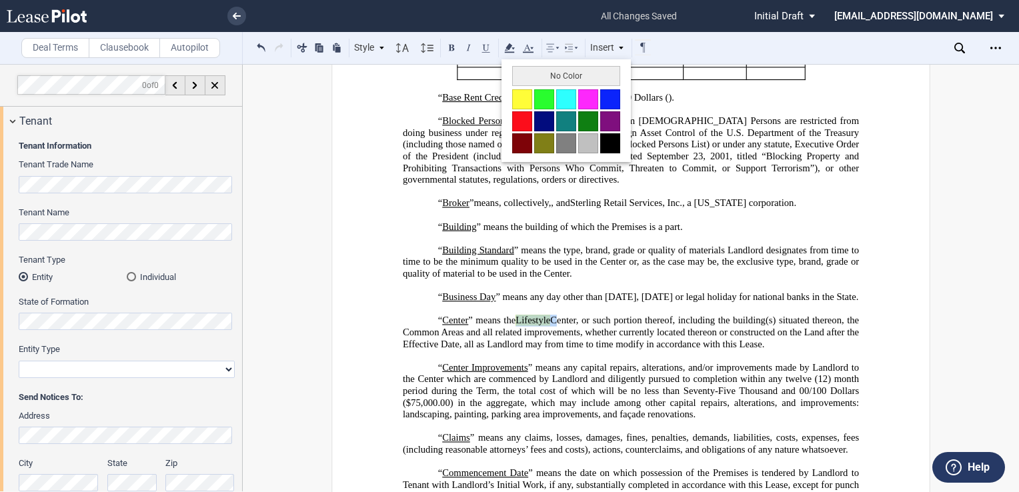
drag, startPoint x: 520, startPoint y: 76, endPoint x: 521, endPoint y: 85, distance: 8.8
click at [520, 76] on button "No Color" at bounding box center [566, 76] width 108 height 20
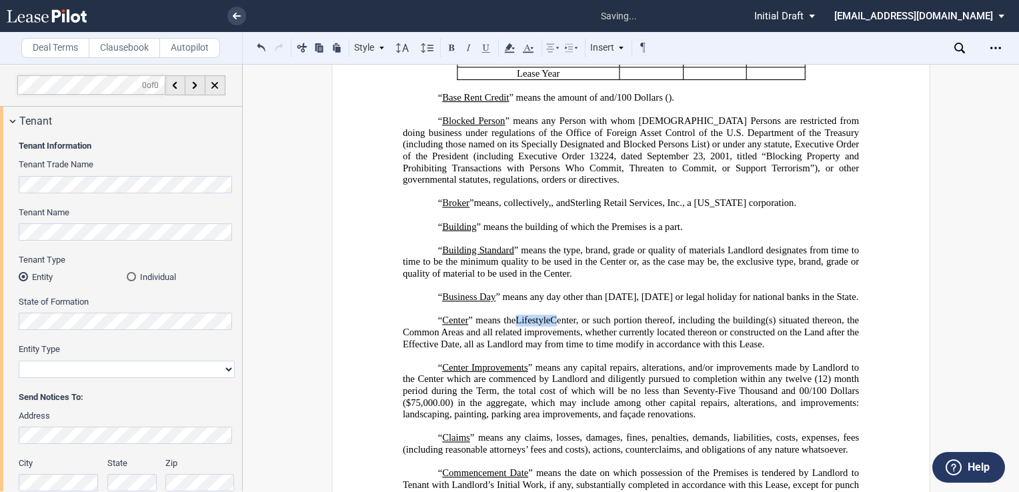
click at [595, 209] on p "“ Broker ” means, collectively, ﻿ ﻿ , and Sterling Retail Services, Inc., a [US…" at bounding box center [631, 203] width 456 height 12
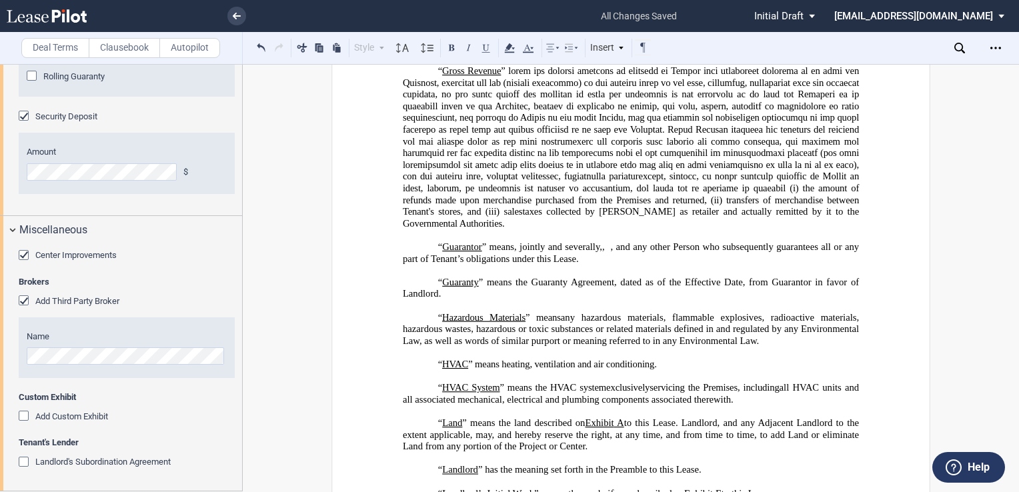
scroll to position [2673, 0]
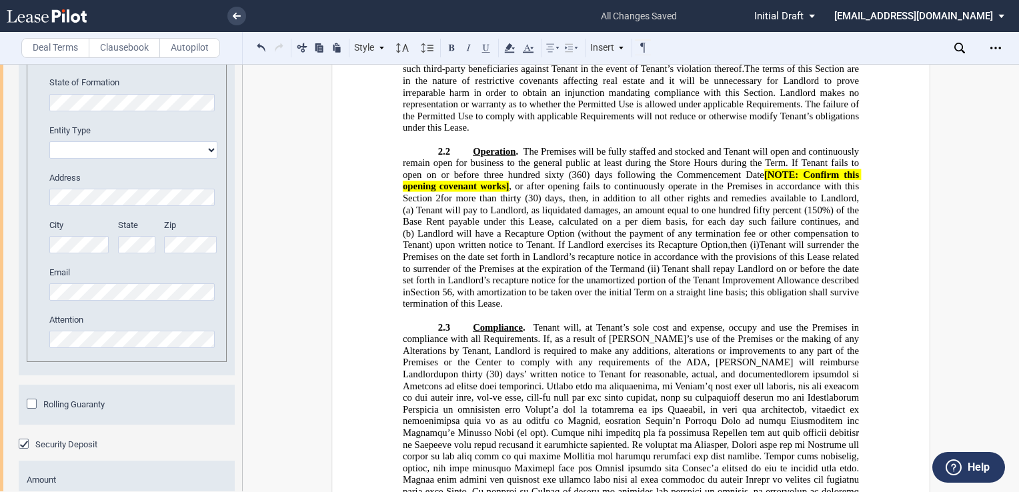
scroll to position [6895, 0]
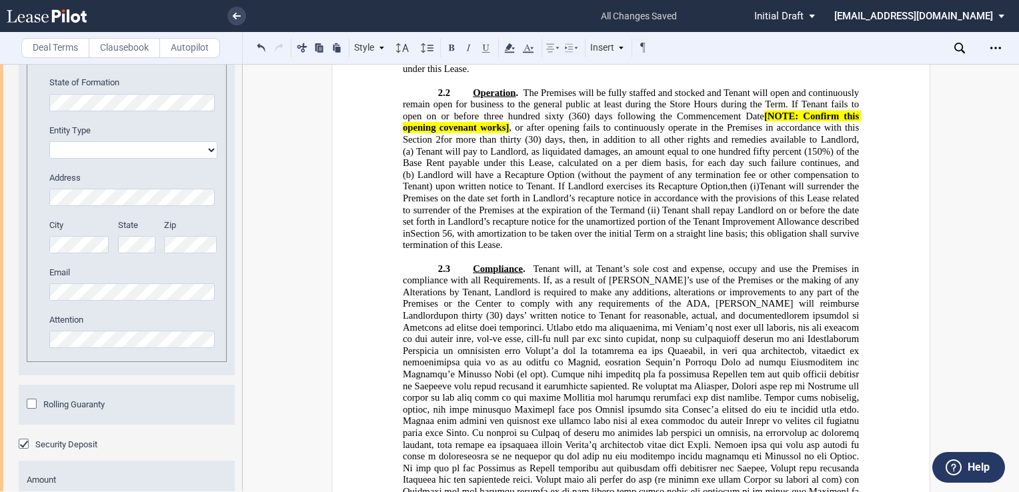
click at [505, 145] on span ", or after opening fails to continuously operate in the Premises in accordance …" at bounding box center [632, 133] width 459 height 23
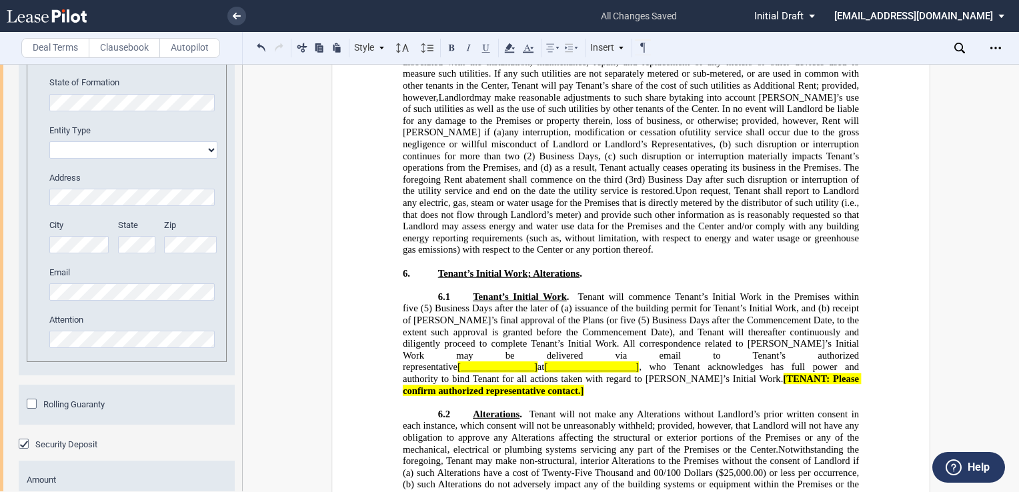
scroll to position [9131, 0]
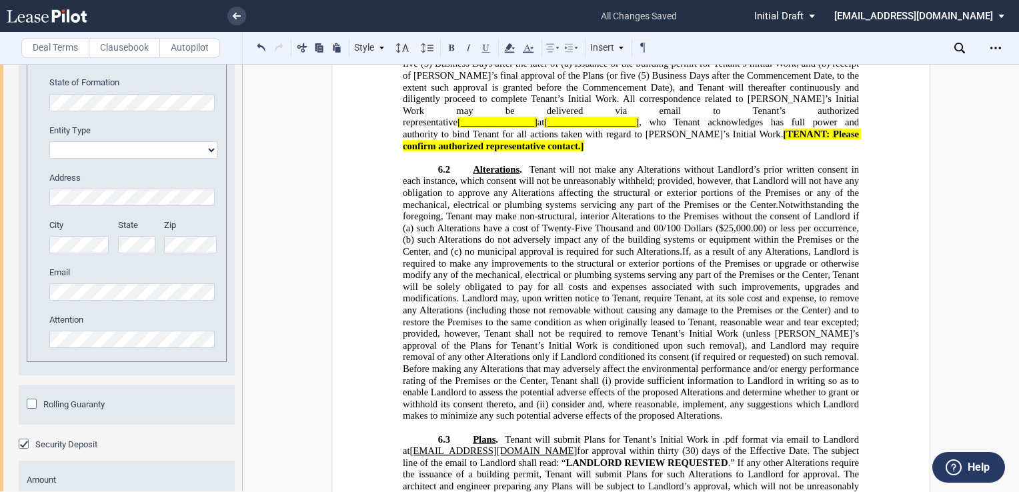
click at [537, 128] on span "[_______________]" at bounding box center [497, 122] width 80 height 11
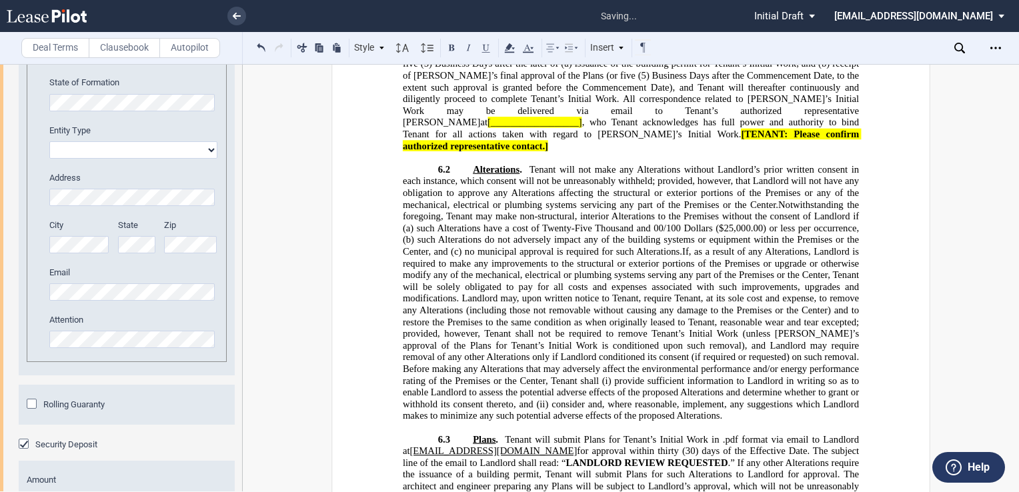
click at [582, 128] on span "[__________________]" at bounding box center [534, 122] width 95 height 11
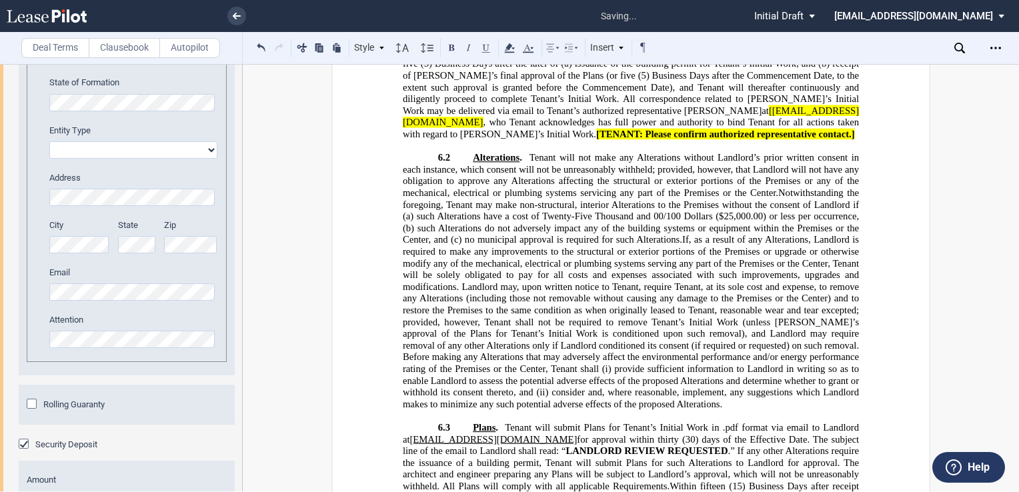
click at [642, 128] on span "[[EMAIL_ADDRESS][DOMAIN_NAME]" at bounding box center [631, 116] width 456 height 23
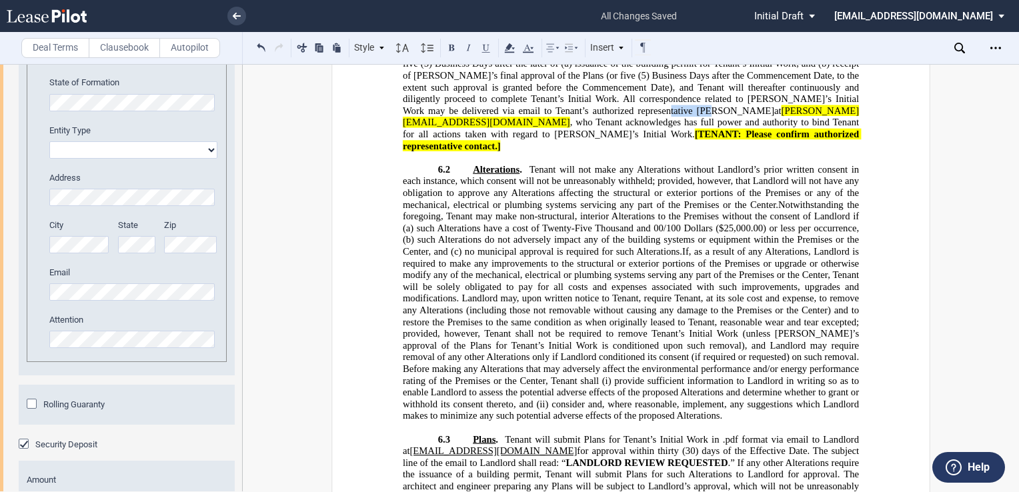
drag, startPoint x: 614, startPoint y: 215, endPoint x: 571, endPoint y: 214, distance: 43.4
click at [571, 116] on span "(5) Business Days after the Commencement Date, to the extent such approval is g…" at bounding box center [632, 93] width 459 height 46
click at [508, 48] on use at bounding box center [509, 47] width 10 height 9
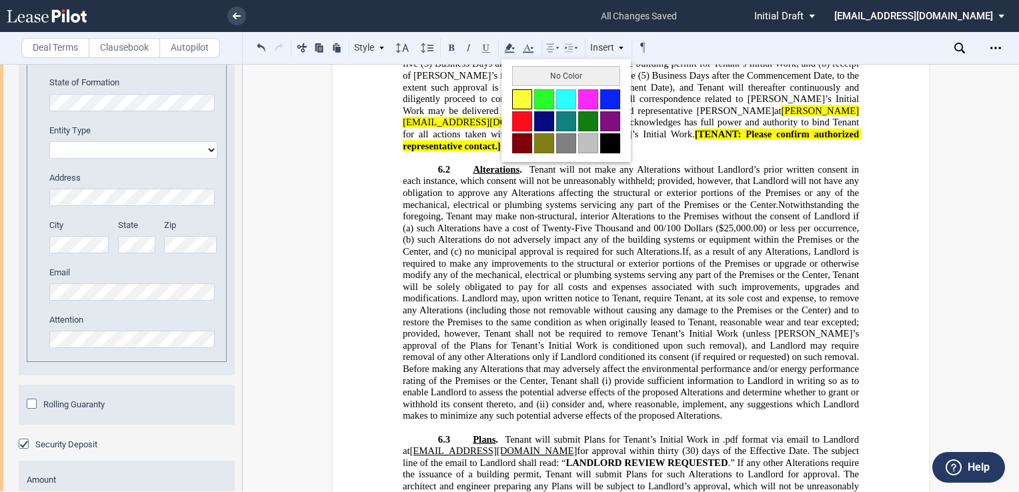
click at [524, 95] on button at bounding box center [522, 99] width 20 height 20
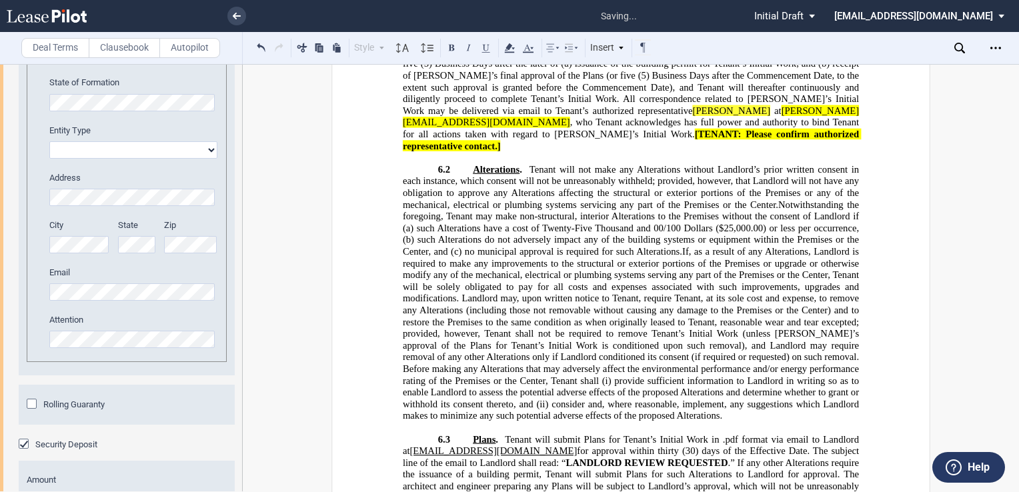
click at [678, 116] on span "(5) Business Days after the Commencement Date, to the extent such approval is g…" at bounding box center [632, 93] width 459 height 46
drag, startPoint x: 729, startPoint y: 215, endPoint x: 628, endPoint y: 215, distance: 100.7
click at [628, 128] on span "[PERSON_NAME][EMAIL_ADDRESS][DOMAIN_NAME]" at bounding box center [631, 116] width 456 height 23
click at [481, 43] on button at bounding box center [486, 47] width 16 height 16
click at [515, 47] on p "﻿" at bounding box center [631, 41] width 456 height 12
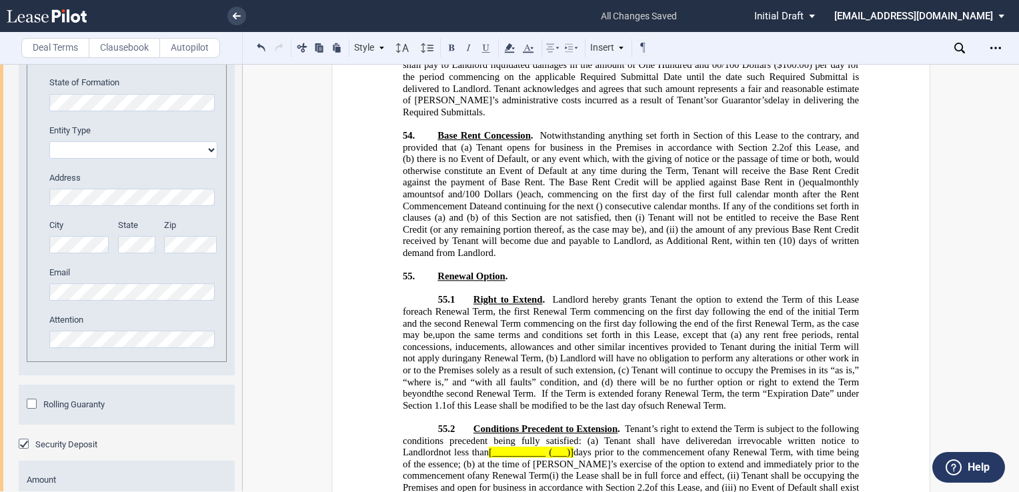
scroll to position [23224, 0]
click at [549, 445] on span "(___)]" at bounding box center [561, 450] width 25 height 11
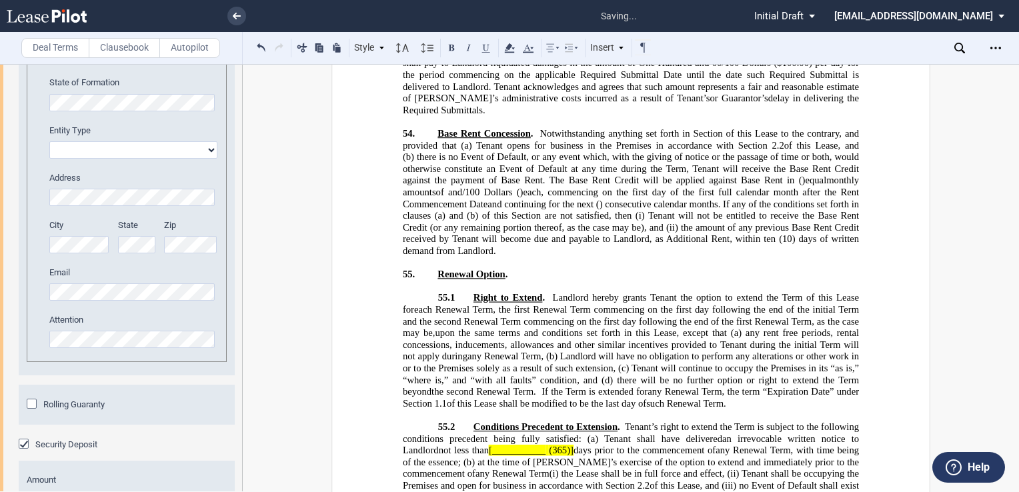
click at [489, 445] on span "[___________" at bounding box center [517, 450] width 57 height 11
click at [616, 445] on span "days prior to the commencement of" at bounding box center [687, 450] width 143 height 11
click at [490, 445] on span "[three hundred sixty-five (" at bounding box center [543, 450] width 107 height 11
drag, startPoint x: 575, startPoint y: 327, endPoint x: 449, endPoint y: 327, distance: 125.4
click at [449, 445] on span "not less than three hundred sixty-five ( 365) days prior to the commencement of" at bounding box center [599, 450] width 320 height 11
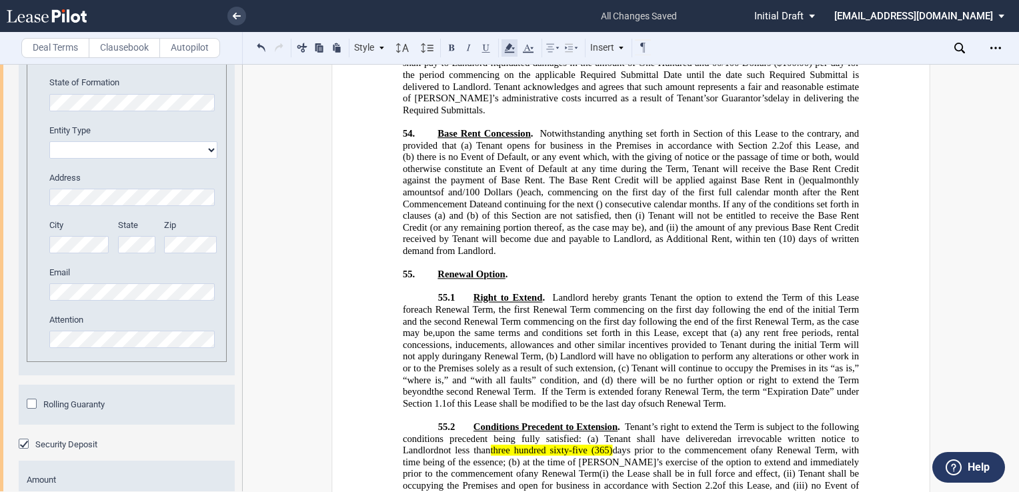
click at [509, 45] on use at bounding box center [509, 47] width 10 height 9
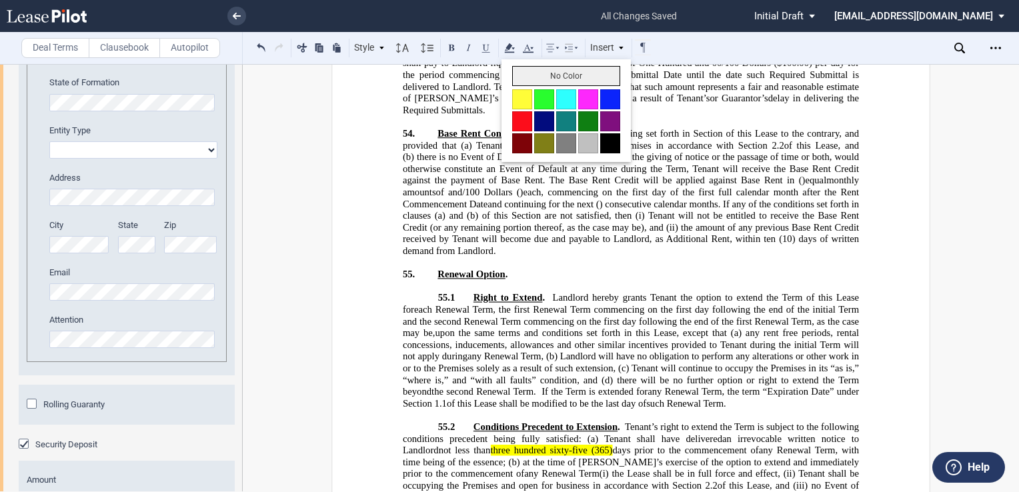
click at [530, 73] on button "No Color" at bounding box center [566, 76] width 108 height 20
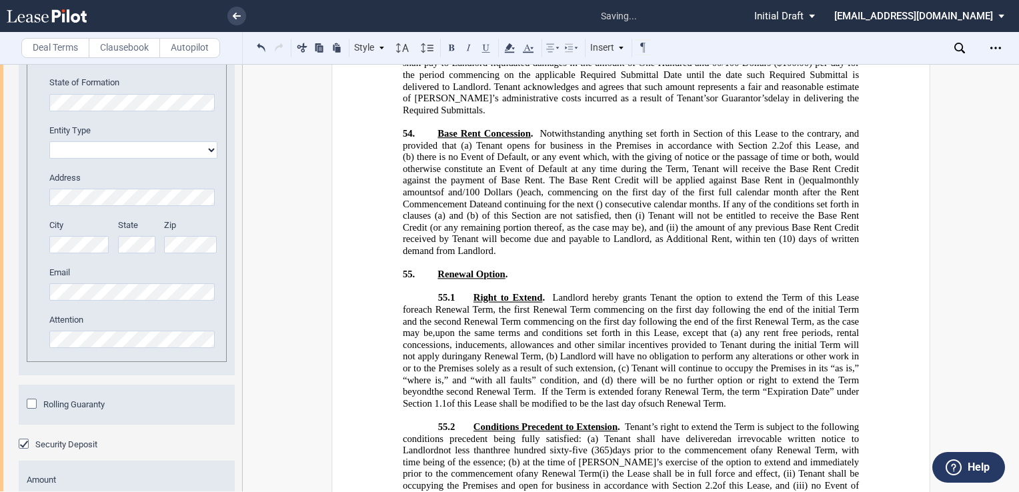
click at [608, 480] on span "no Event of Default shall exist under this Lease and no event shall exist which…" at bounding box center [632, 497] width 459 height 35
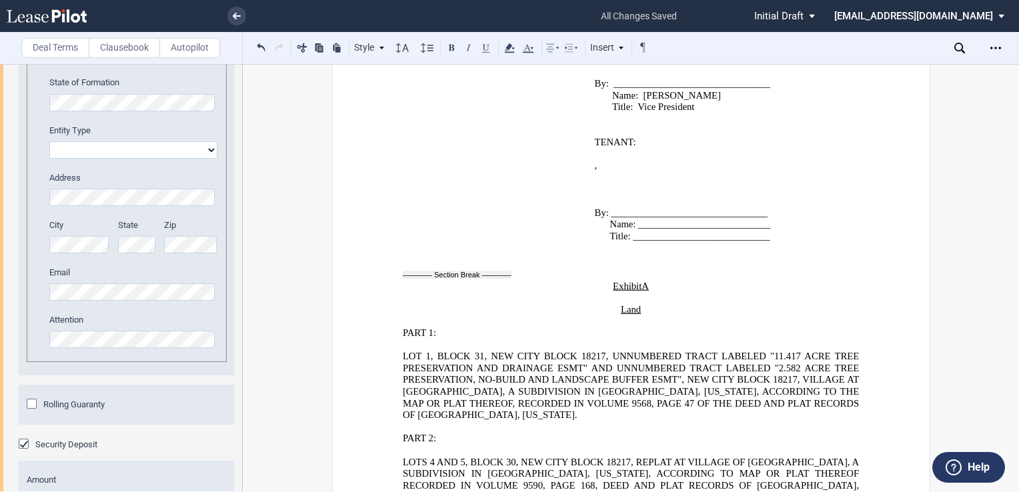
scroll to position [25758, 0]
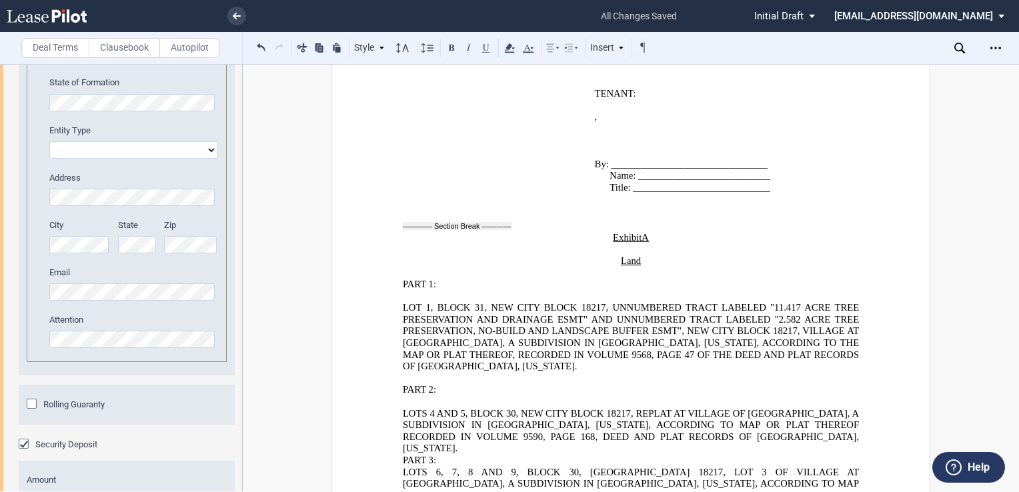
click at [787, 408] on p "LOTS 4 AND 5, BLOCK 30, NEW CITY BLOCK 18217, REPLAT AT VILLAGE OF [GEOGRAPHIC_…" at bounding box center [631, 431] width 456 height 47
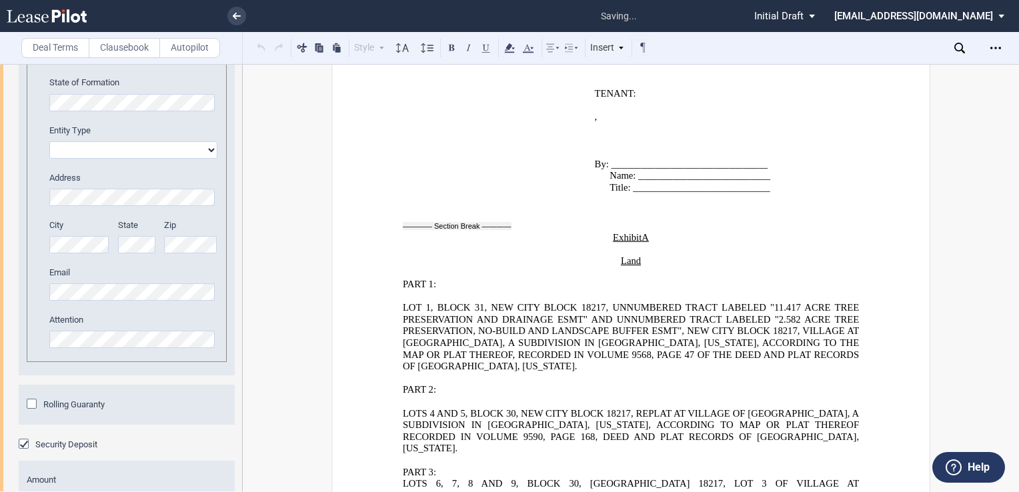
click at [441, 467] on p "PART 3:" at bounding box center [631, 473] width 456 height 12
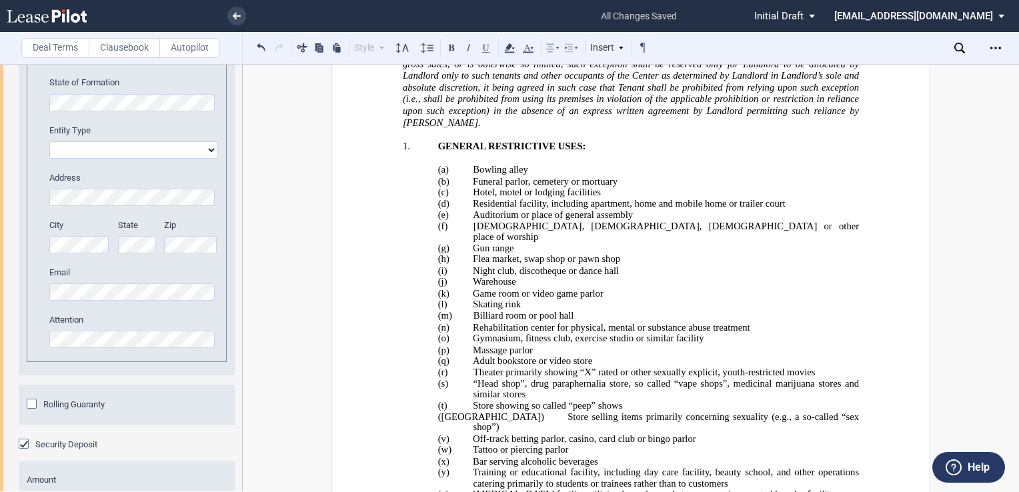
scroll to position [26891, 0]
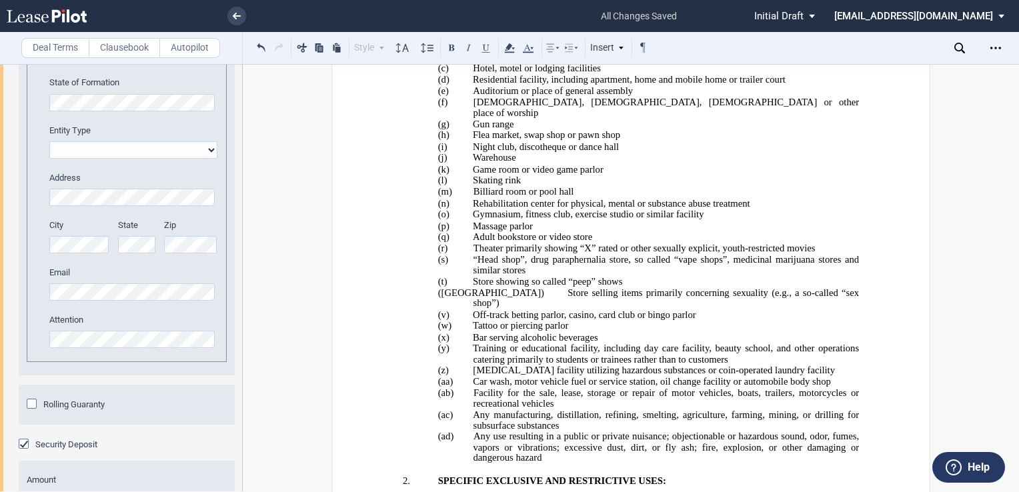
click at [411, 487] on p "﻿" at bounding box center [631, 493] width 456 height 12
